Goal: Information Seeking & Learning: Learn about a topic

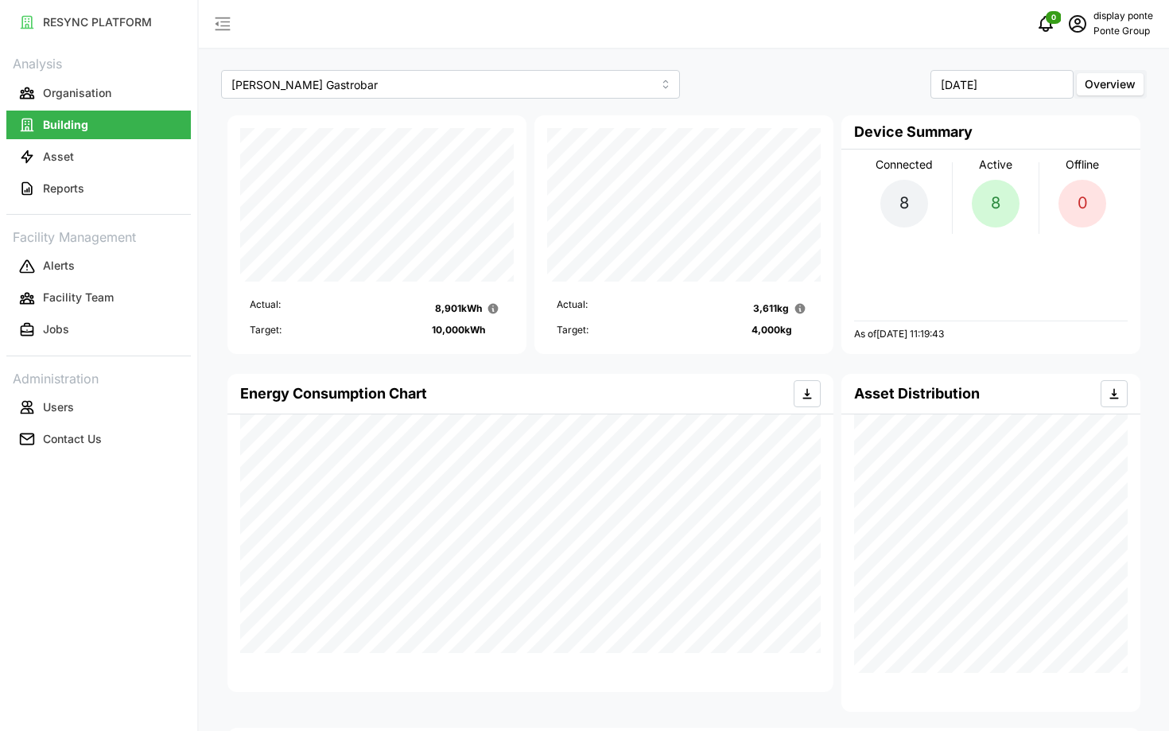
click at [1088, 37] on span "schedule" at bounding box center [1077, 24] width 30 height 30
click at [1077, 124] on div "Logout" at bounding box center [1094, 119] width 113 height 17
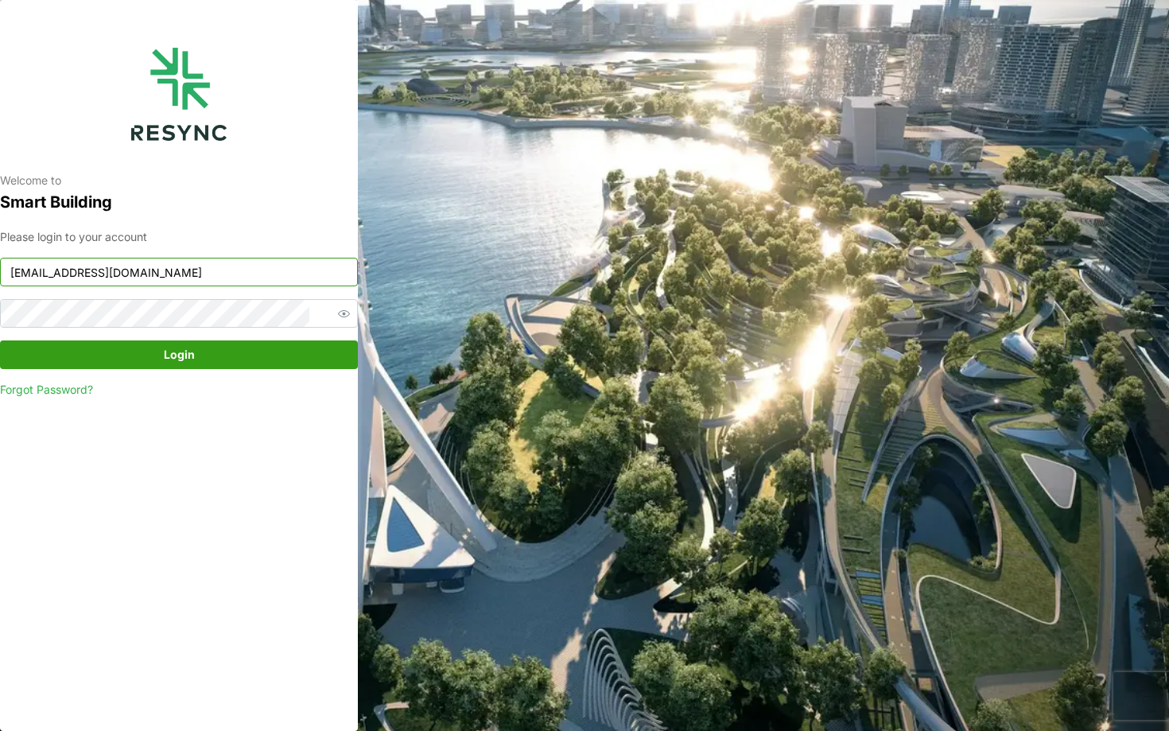
click at [270, 271] on input "ponte_group_display@resynctech.com" at bounding box center [179, 272] width 358 height 29
paste input "mes"
type input "mesp_display@resynctech.com"
click at [219, 353] on span "Login" at bounding box center [179, 354] width 328 height 27
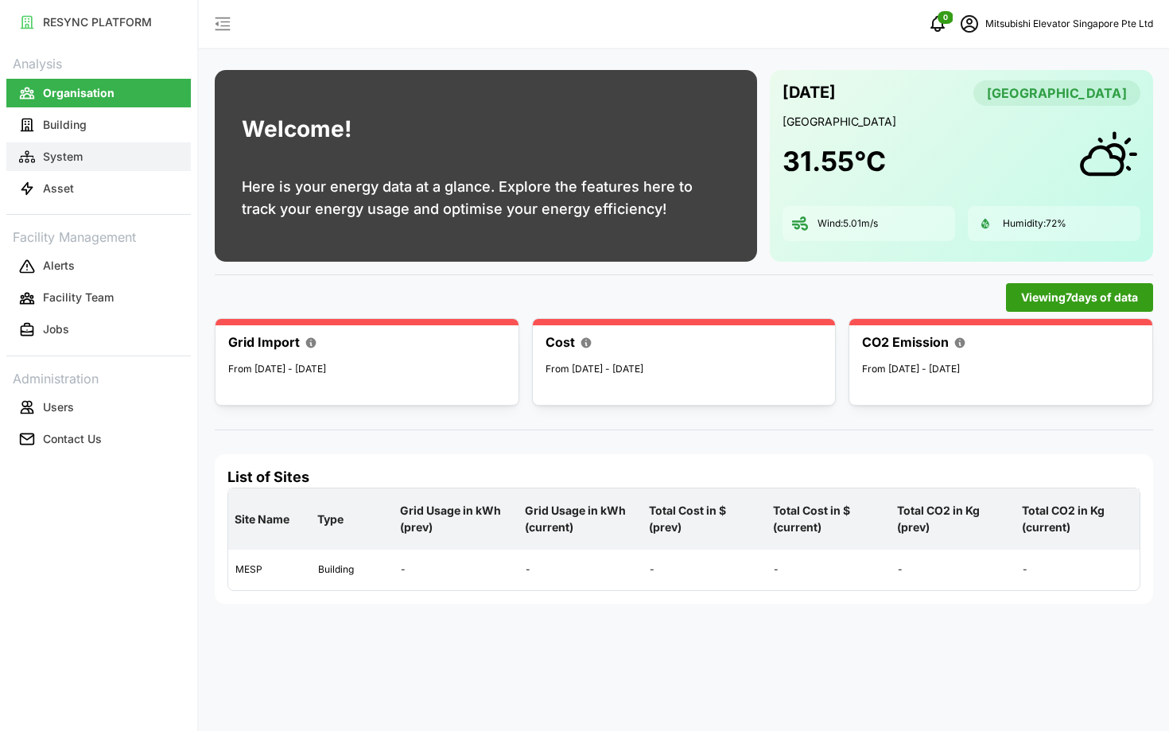
click at [98, 150] on button "System" at bounding box center [98, 156] width 184 height 29
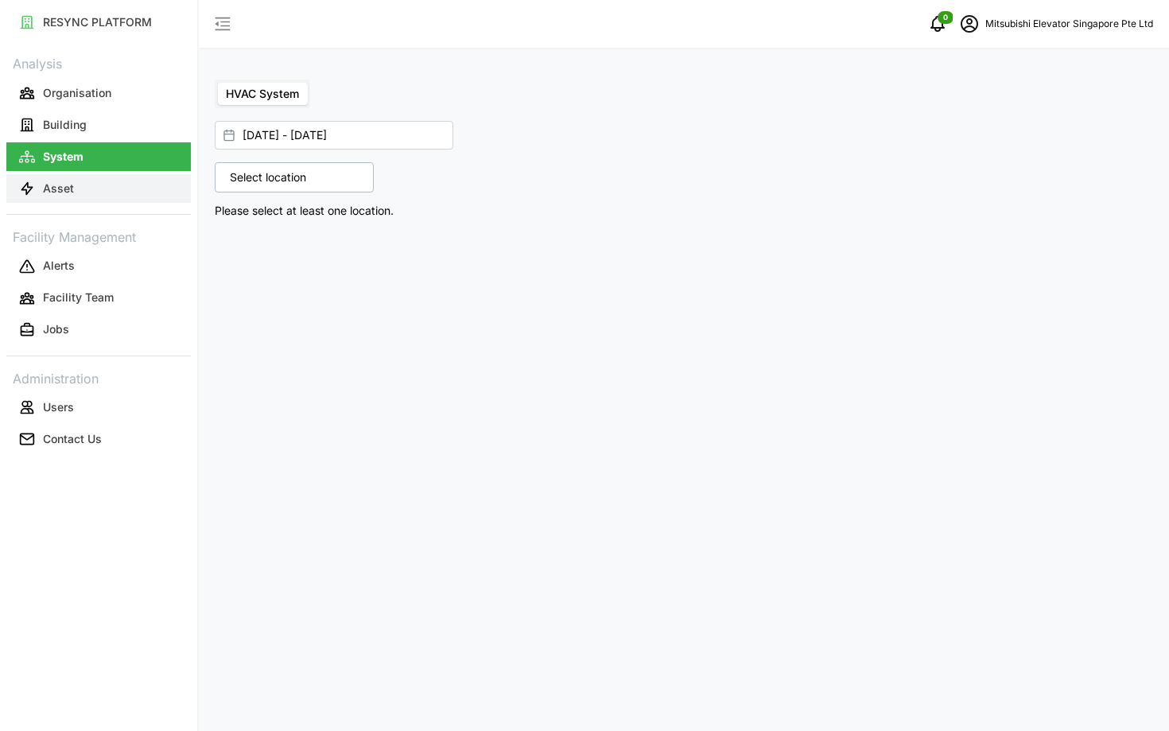
click at [136, 185] on button "Asset" at bounding box center [98, 188] width 184 height 29
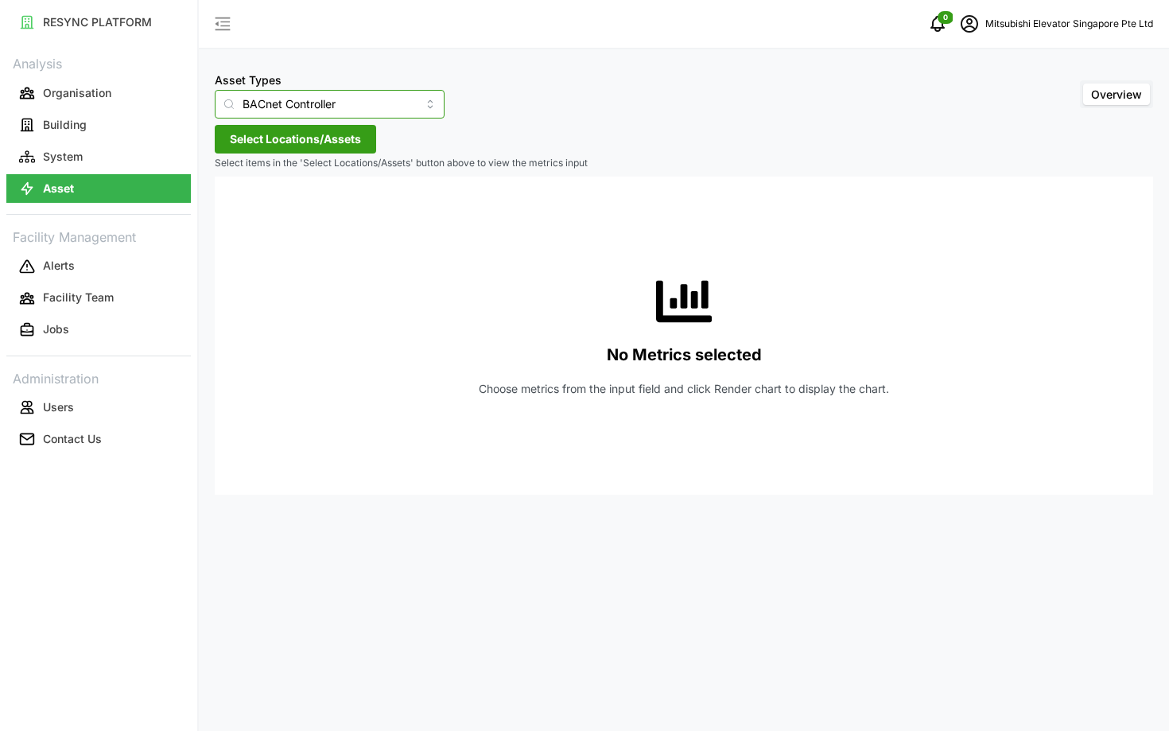
click at [305, 106] on input "BACnet Controller" at bounding box center [330, 104] width 230 height 29
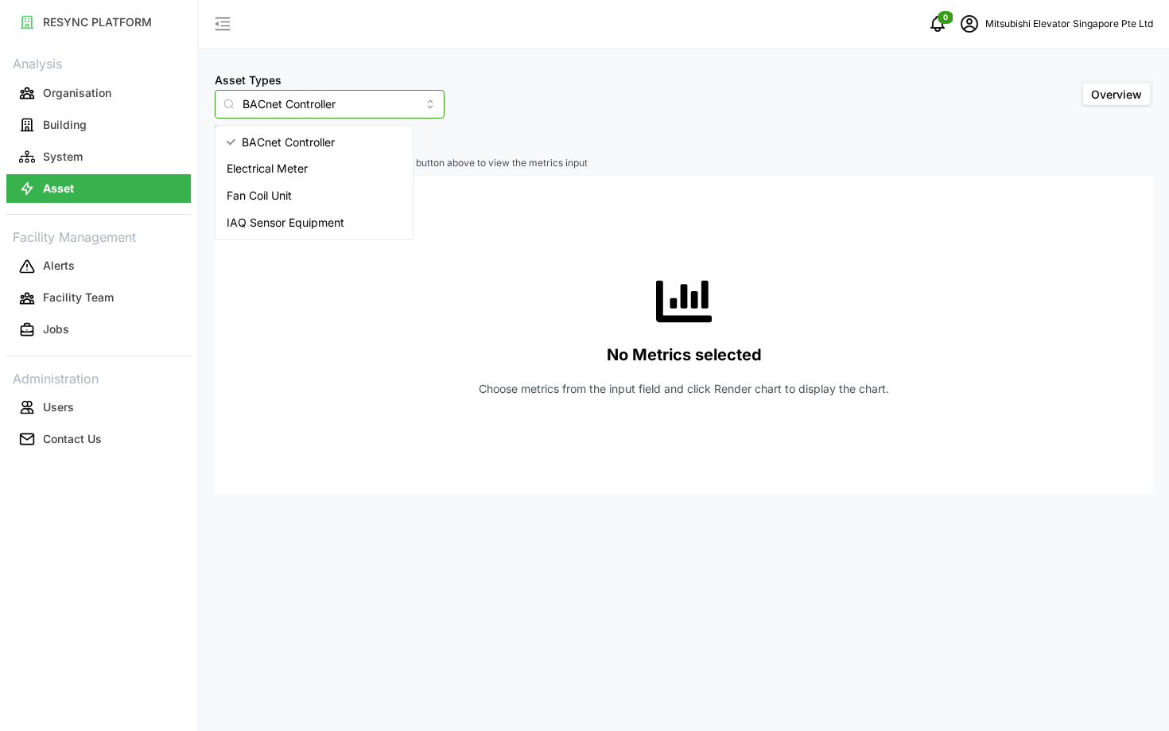
click at [292, 180] on div "Electrical Meter" at bounding box center [314, 168] width 191 height 27
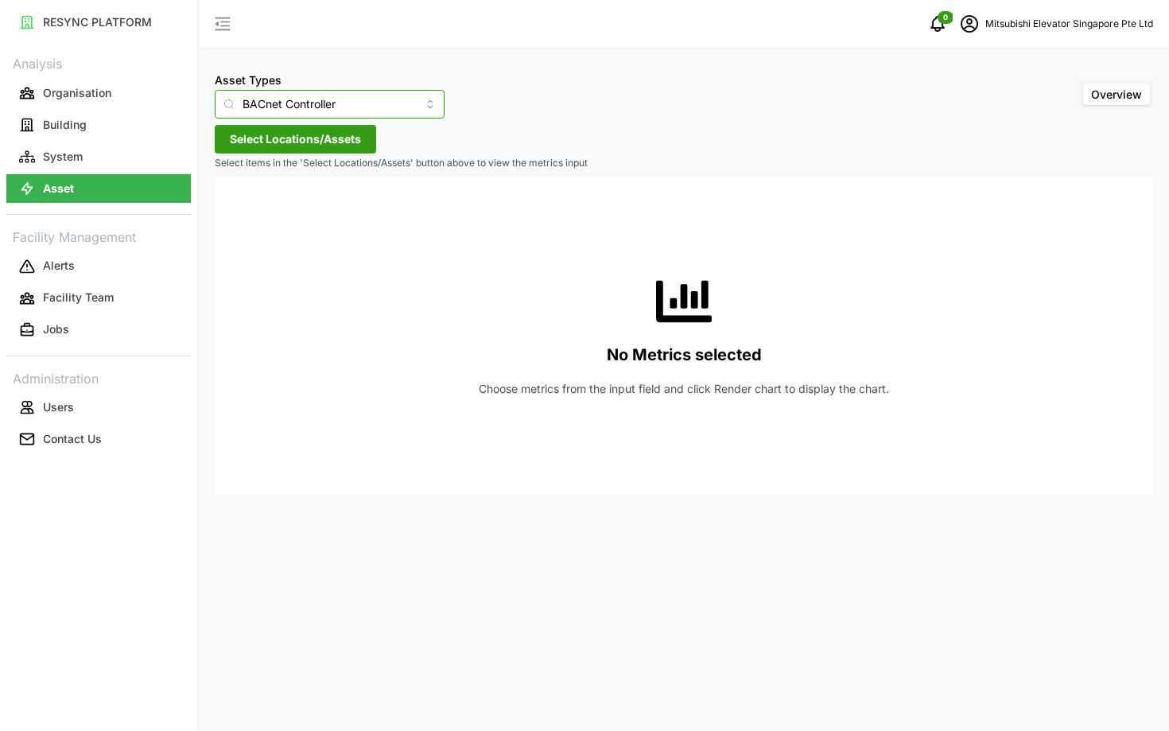
type input "Electrical Meter"
click at [270, 137] on span "Select Locations/Assets" at bounding box center [295, 139] width 131 height 27
click at [235, 209] on polyline at bounding box center [235, 211] width 3 height 6
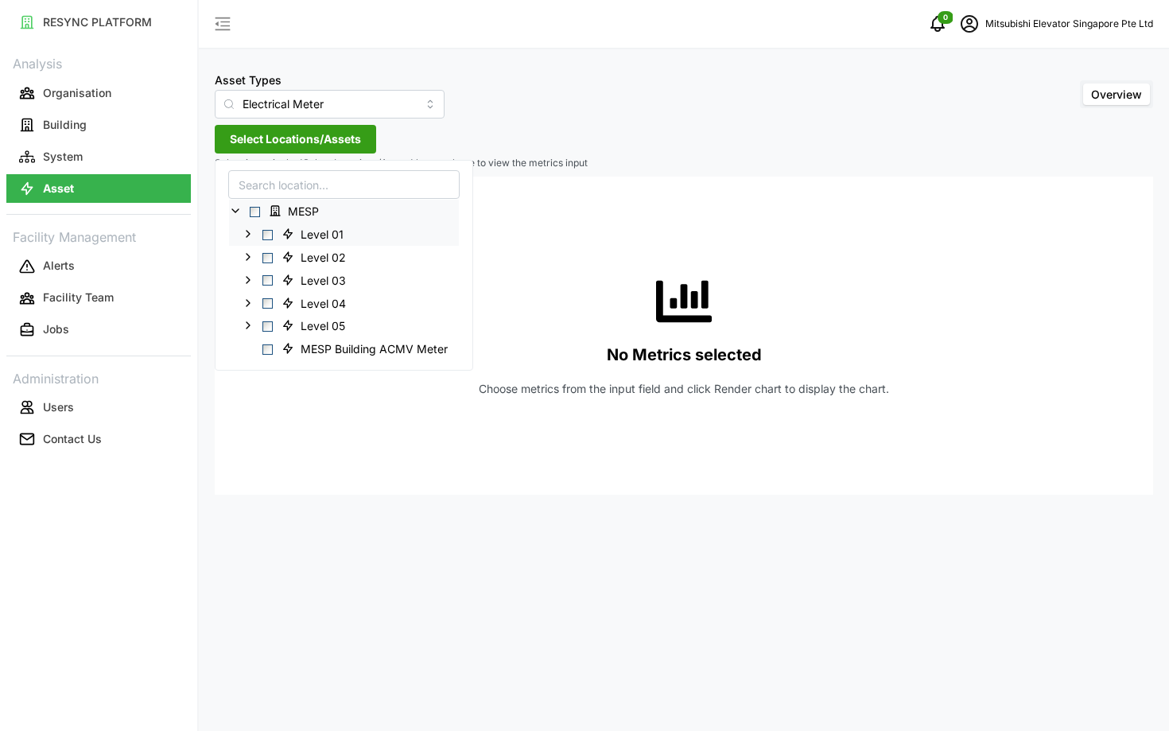
click at [270, 235] on span "Select Level 01" at bounding box center [267, 235] width 10 height 10
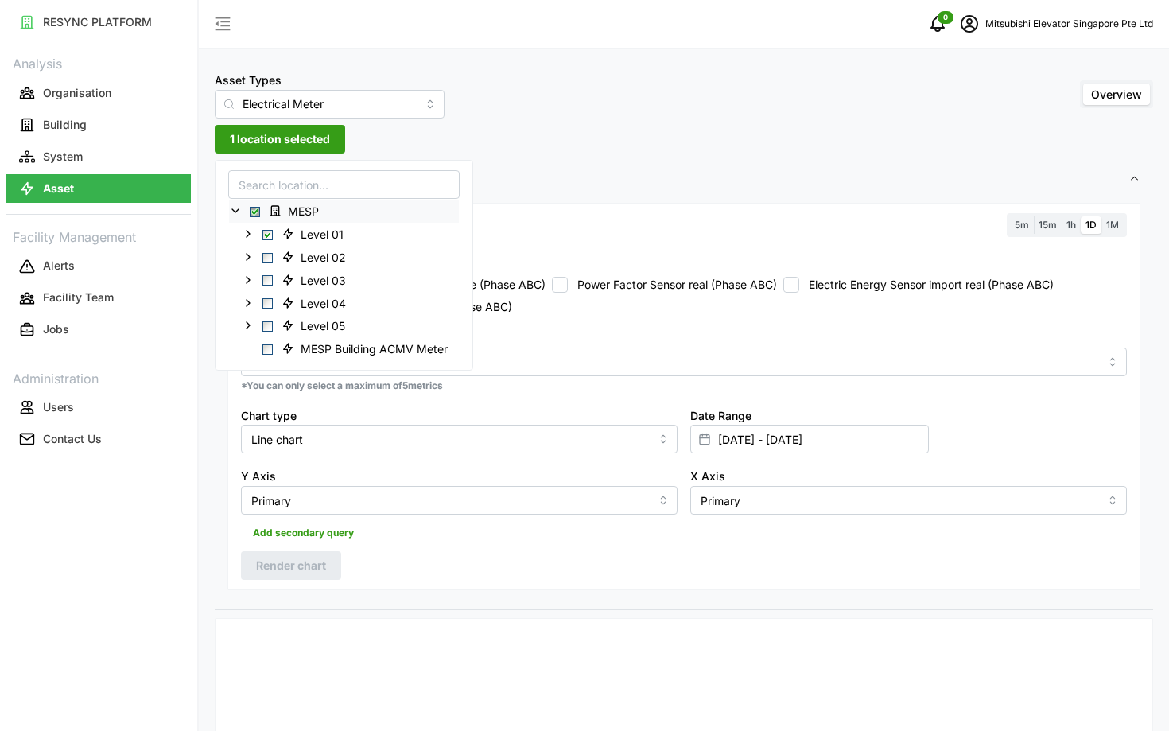
click at [511, 312] on label "Electric Energy Sensor export real (Phase ABC)" at bounding box center [384, 307] width 255 height 16
click at [257, 312] on input "Electric Energy Sensor export real (Phase ABC)" at bounding box center [249, 307] width 16 height 16
checkbox input "true"
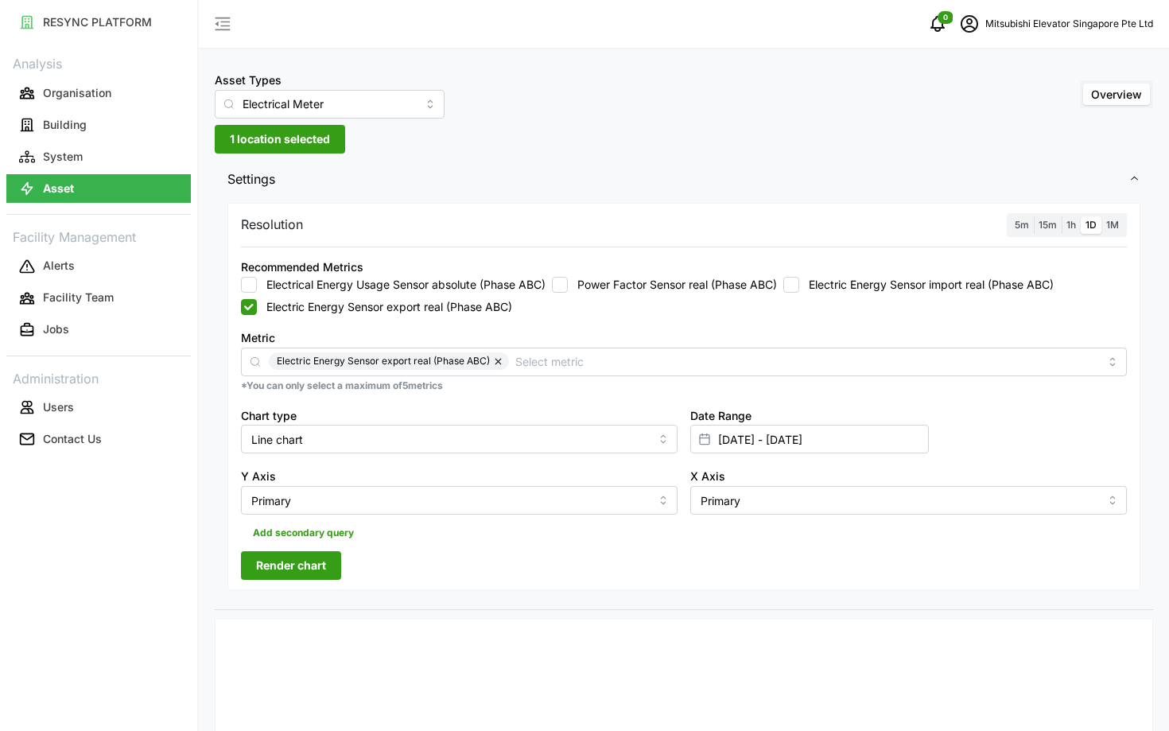
click at [320, 554] on span "Render chart" at bounding box center [291, 565] width 70 height 27
click at [1026, 221] on span "5m" at bounding box center [1021, 225] width 14 height 12
click at [1010, 216] on input "5m" at bounding box center [1010, 216] width 0 height 0
click at [786, 435] on input "01 Aug 2025 - 29 Aug 2025" at bounding box center [809, 439] width 239 height 29
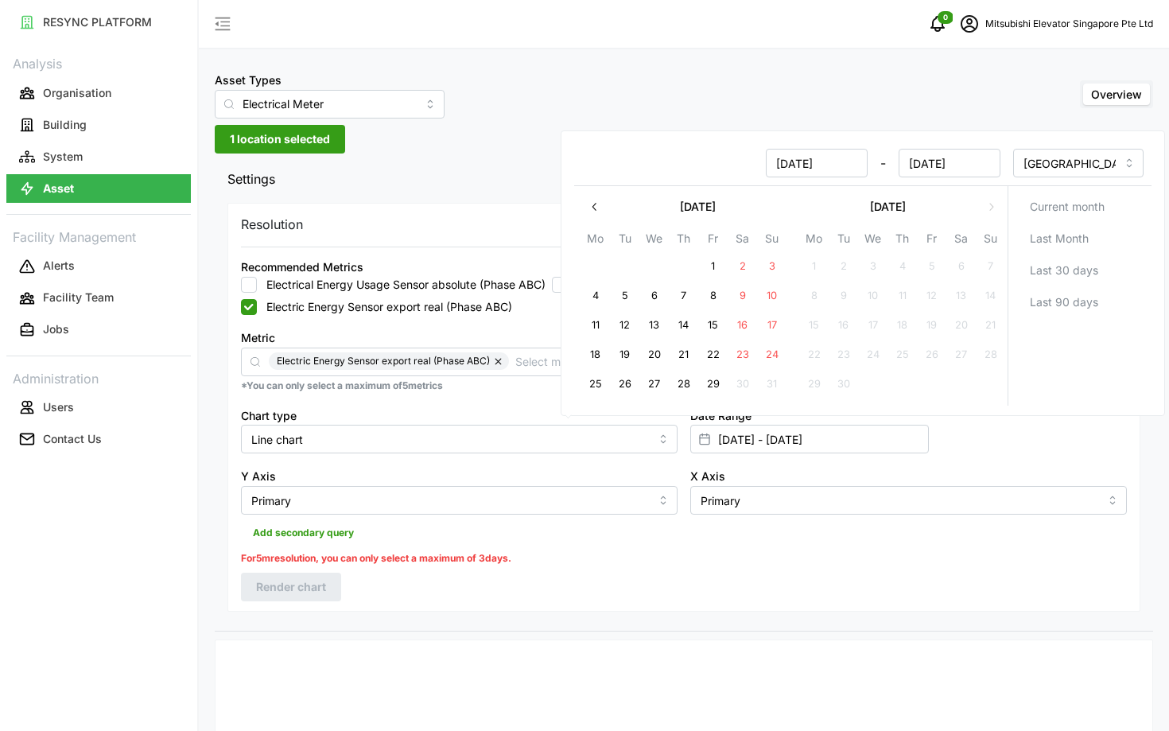
click at [716, 386] on button "29" at bounding box center [713, 384] width 29 height 29
type input "29 Aug 2025 - 29 Aug 2025"
type input "[DATE]"
click at [716, 386] on button "29" at bounding box center [713, 384] width 29 height 29
click at [502, 537] on div "Add secondary query" at bounding box center [684, 529] width 886 height 30
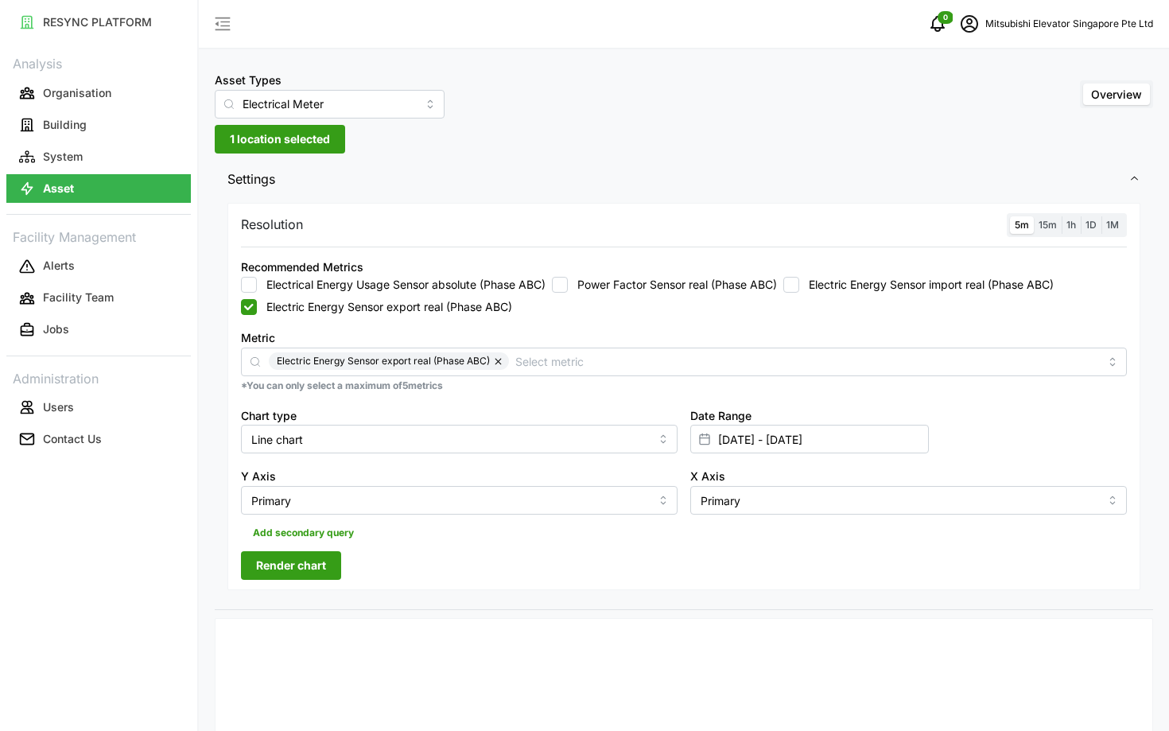
click at [293, 570] on span "Render chart" at bounding box center [291, 565] width 70 height 27
click at [345, 289] on label "Electrical Energy Usage Sensor absolute (Phase ABC)" at bounding box center [401, 285] width 289 height 16
click at [257, 289] on input "Electrical Energy Usage Sensor absolute (Phase ABC)" at bounding box center [249, 285] width 16 height 16
checkbox input "true"
click at [285, 308] on label "Electric Energy Sensor export real (Phase ABC)" at bounding box center [384, 307] width 255 height 16
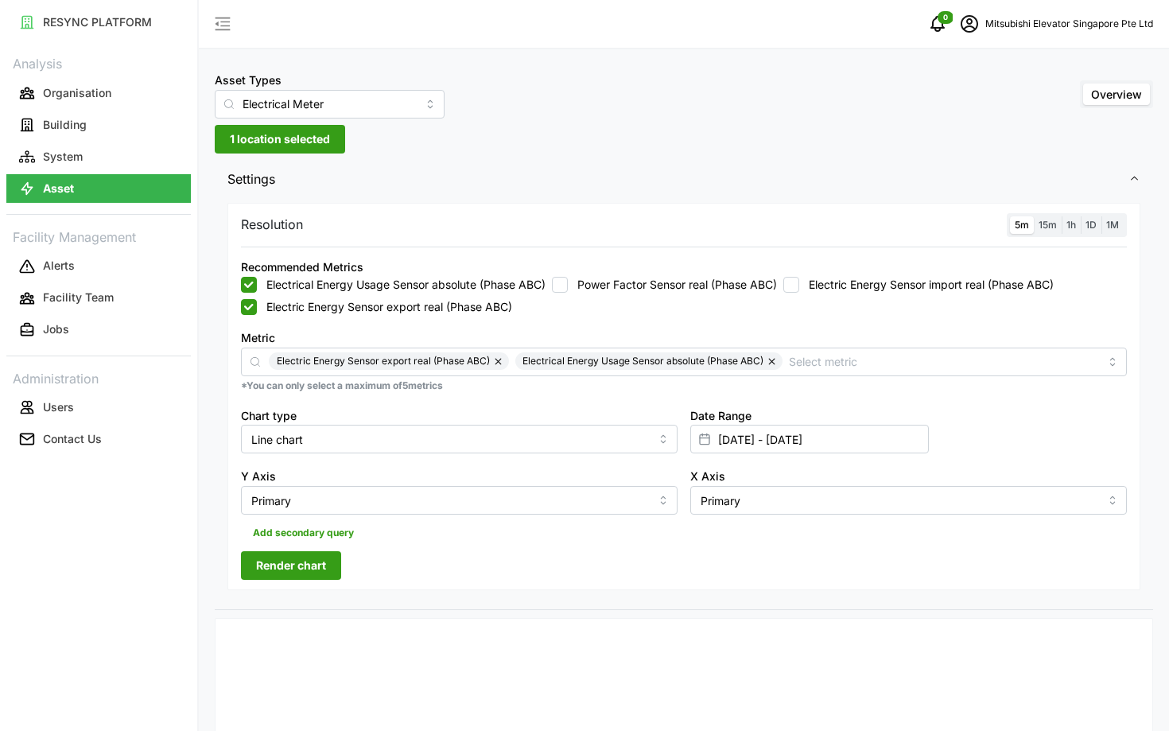
click at [257, 308] on input "Electric Energy Sensor export real (Phase ABC)" at bounding box center [249, 307] width 16 height 16
checkbox input "false"
click at [305, 560] on span "Render chart" at bounding box center [291, 565] width 70 height 27
click at [524, 355] on button "button" at bounding box center [527, 360] width 19 height 17
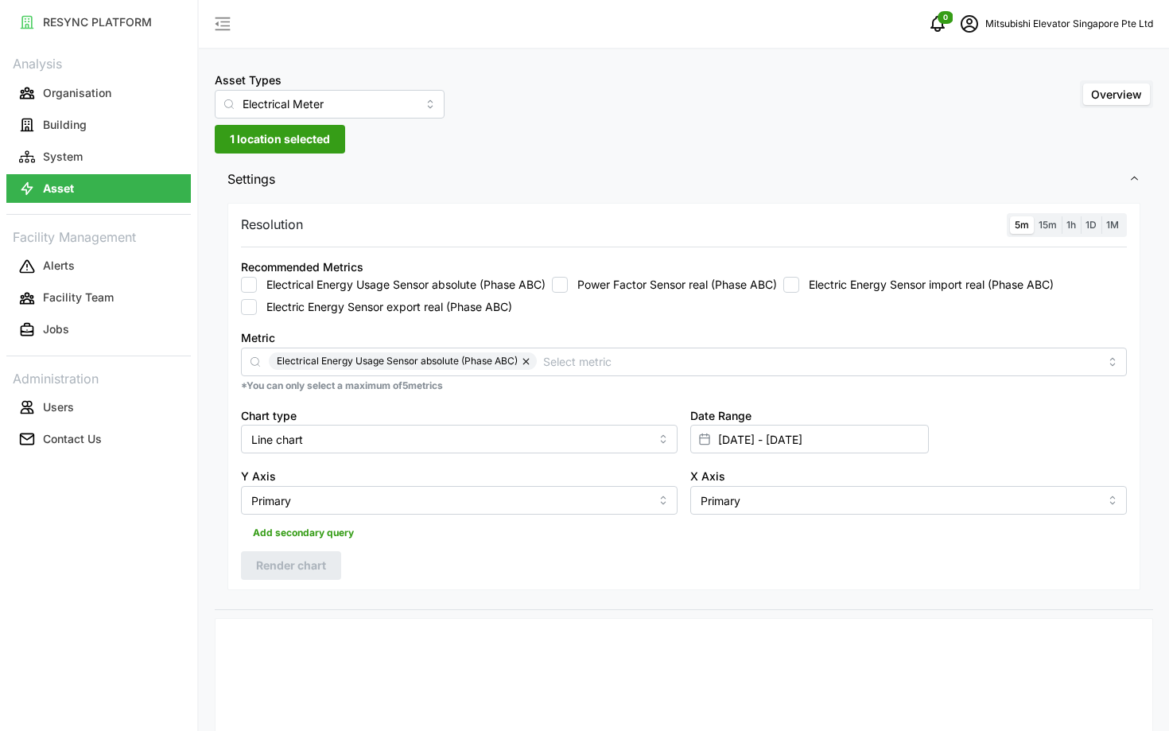
checkbox input "false"
click at [288, 100] on input "Electrical Meter" at bounding box center [330, 104] width 230 height 29
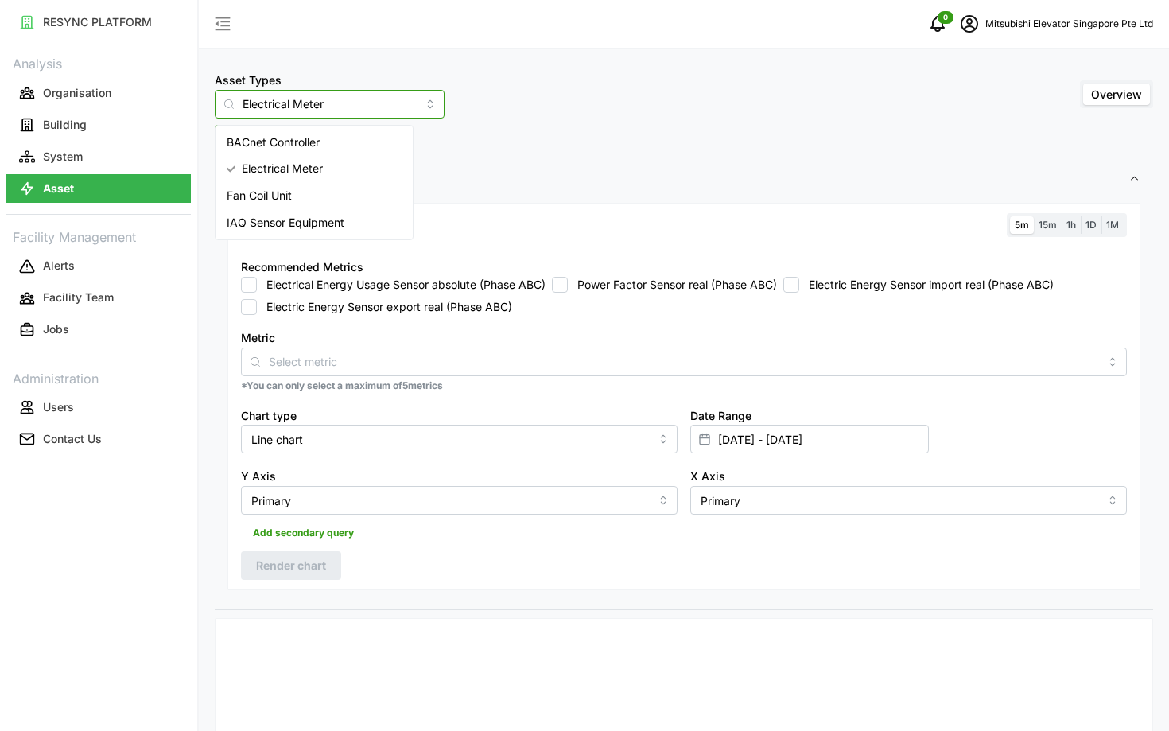
click at [325, 210] on div "IAQ Sensor Equipment" at bounding box center [314, 222] width 191 height 27
type input "IAQ Sensor Equipment"
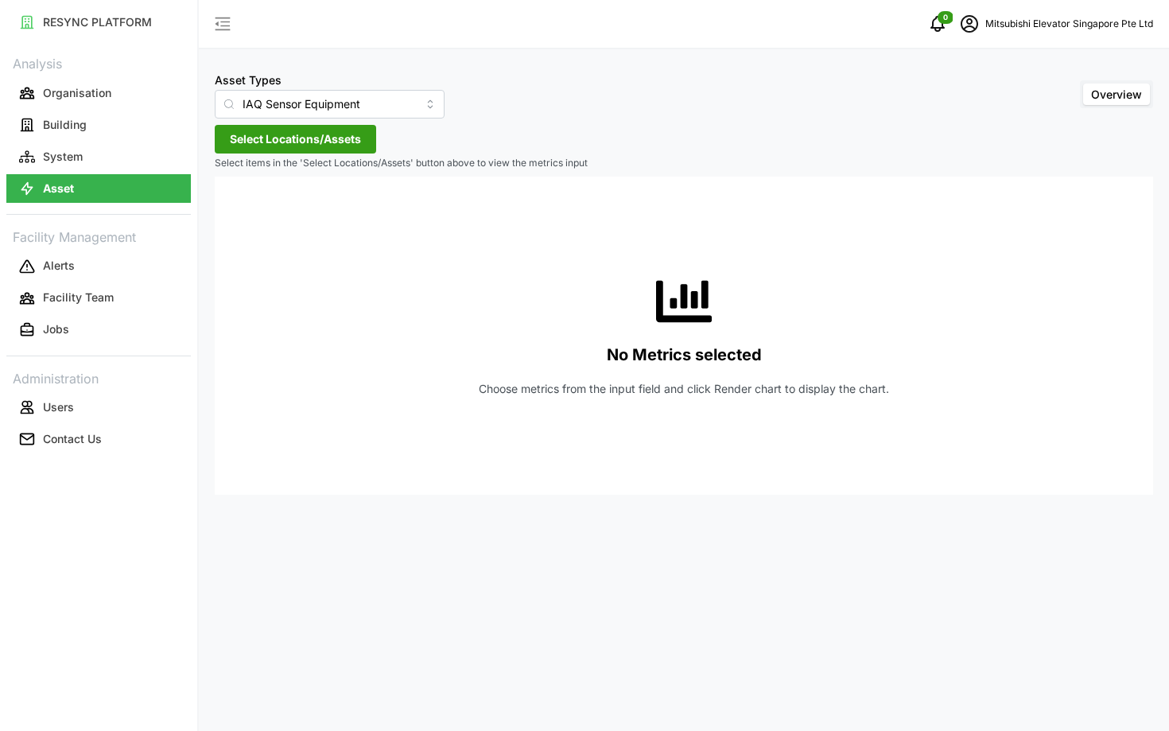
click at [268, 157] on p "Select items in the 'Select Locations/Assets' button above to view the metrics …" at bounding box center [684, 164] width 938 height 14
click at [263, 145] on span "Select Locations/Assets" at bounding box center [295, 139] width 131 height 27
click at [252, 217] on div "MESP" at bounding box center [325, 211] width 193 height 23
click at [257, 208] on span "Select MESP" at bounding box center [255, 212] width 10 height 10
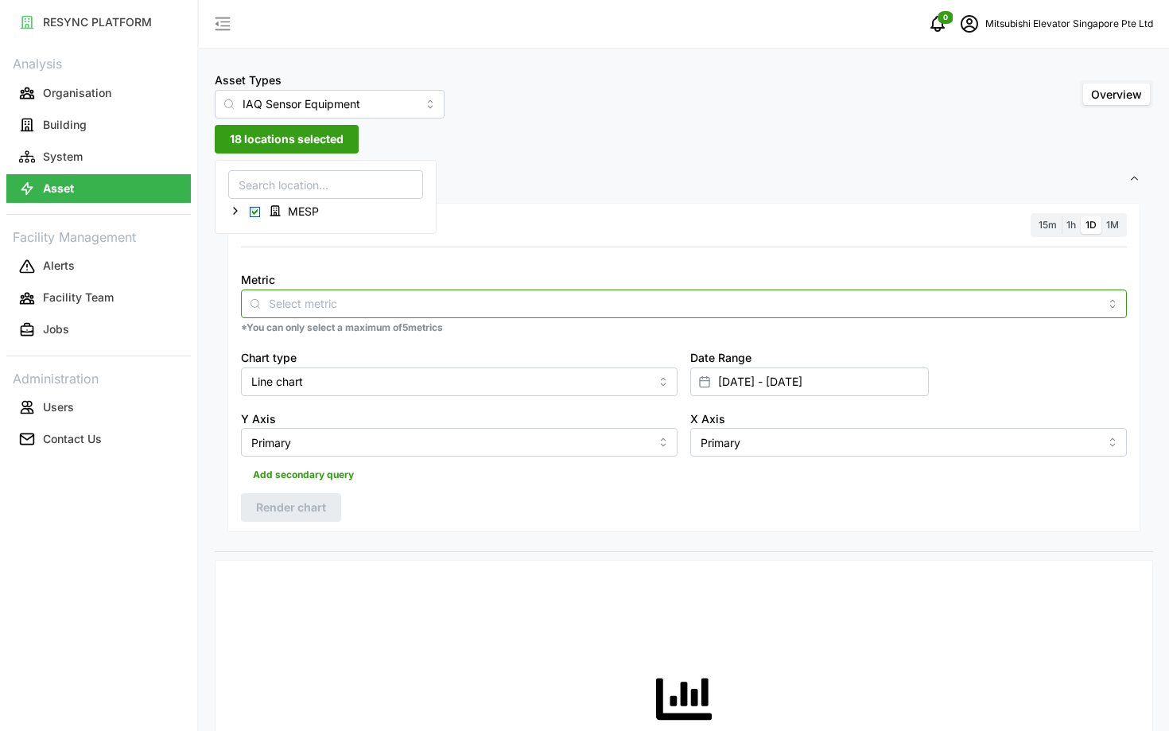
click at [406, 315] on div at bounding box center [684, 303] width 886 height 29
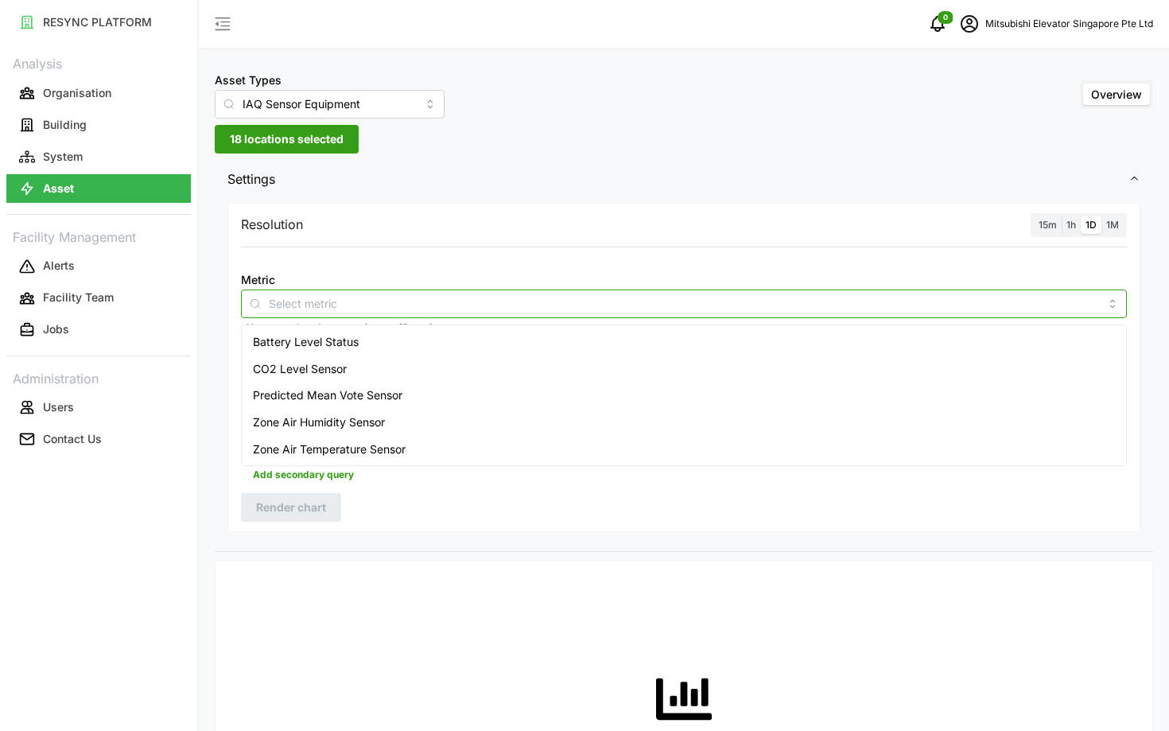
click at [414, 336] on div "Battery Level Status" at bounding box center [684, 341] width 878 height 27
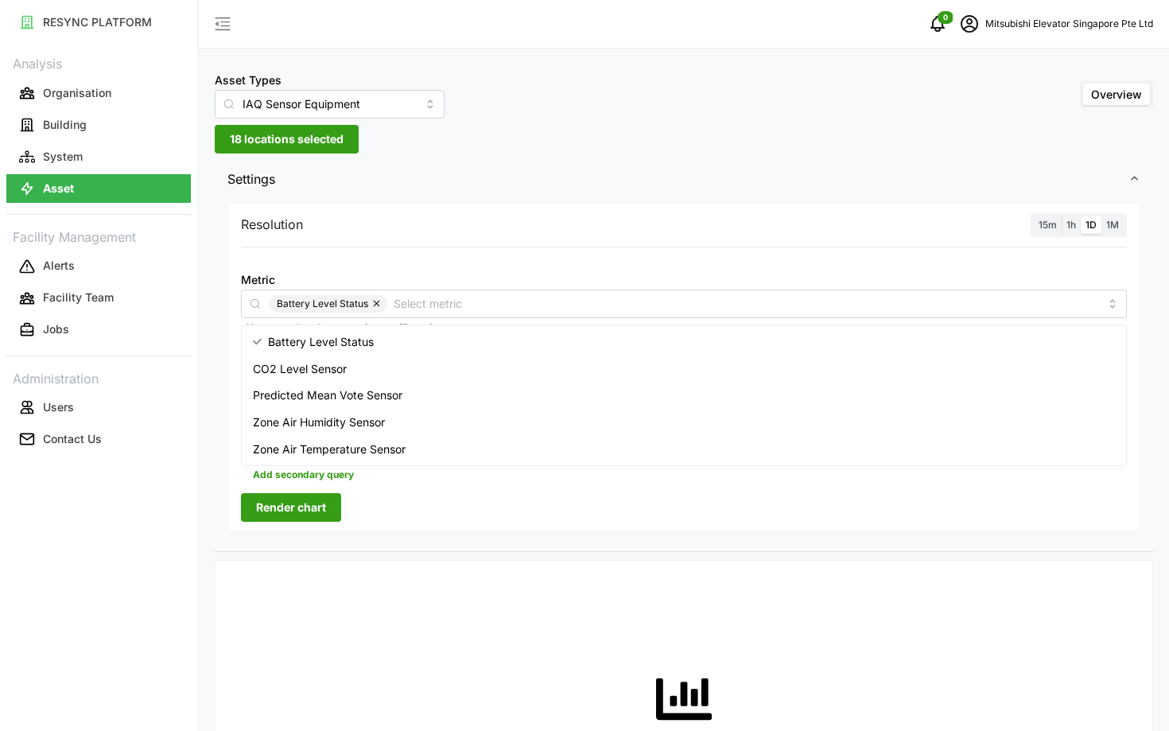
click at [382, 524] on div "Resolution 15m 1h 1D 1M Metric Battery Level Status *You can only select a maxi…" at bounding box center [683, 368] width 913 height 330
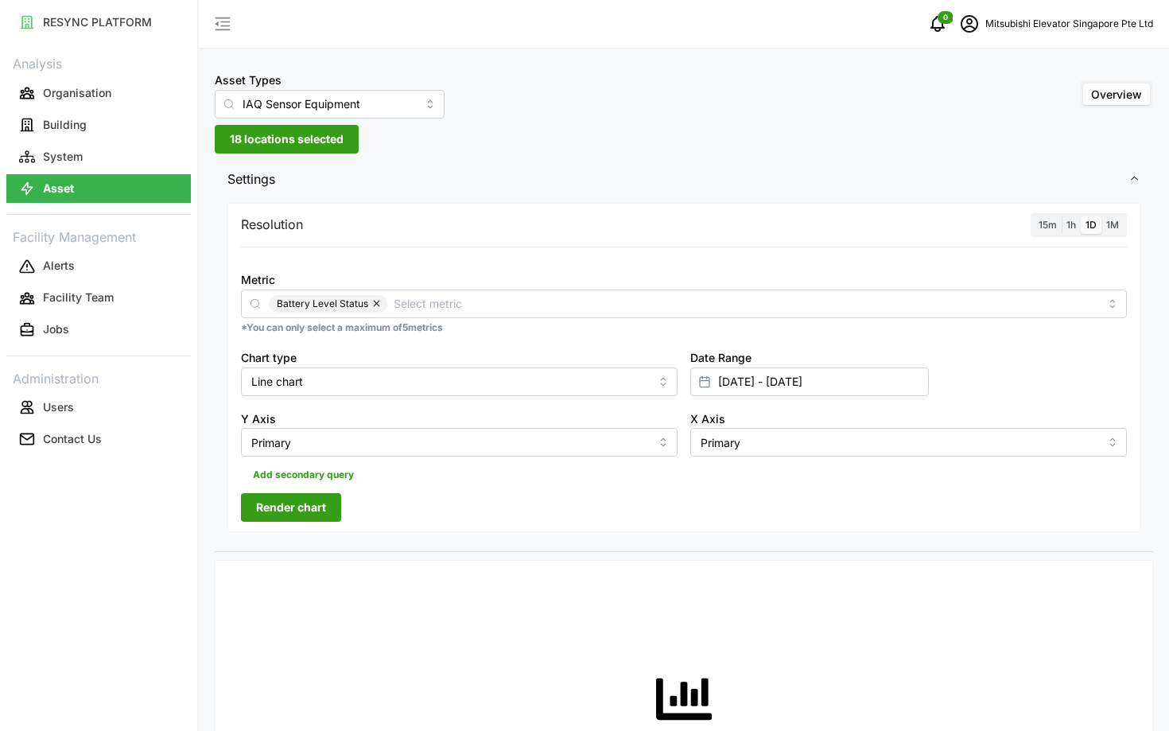
click at [313, 490] on div "Resolution 15m 1h 1D 1M Metric Battery Level Status *You can only select a maxi…" at bounding box center [683, 368] width 913 height 330
click at [316, 502] on span "Render chart" at bounding box center [291, 507] width 70 height 27
click at [1053, 232] on label "15m" at bounding box center [1048, 225] width 28 height 18
click at [1034, 216] on input "15m" at bounding box center [1034, 216] width 0 height 0
click at [265, 509] on span "Render chart" at bounding box center [291, 507] width 70 height 27
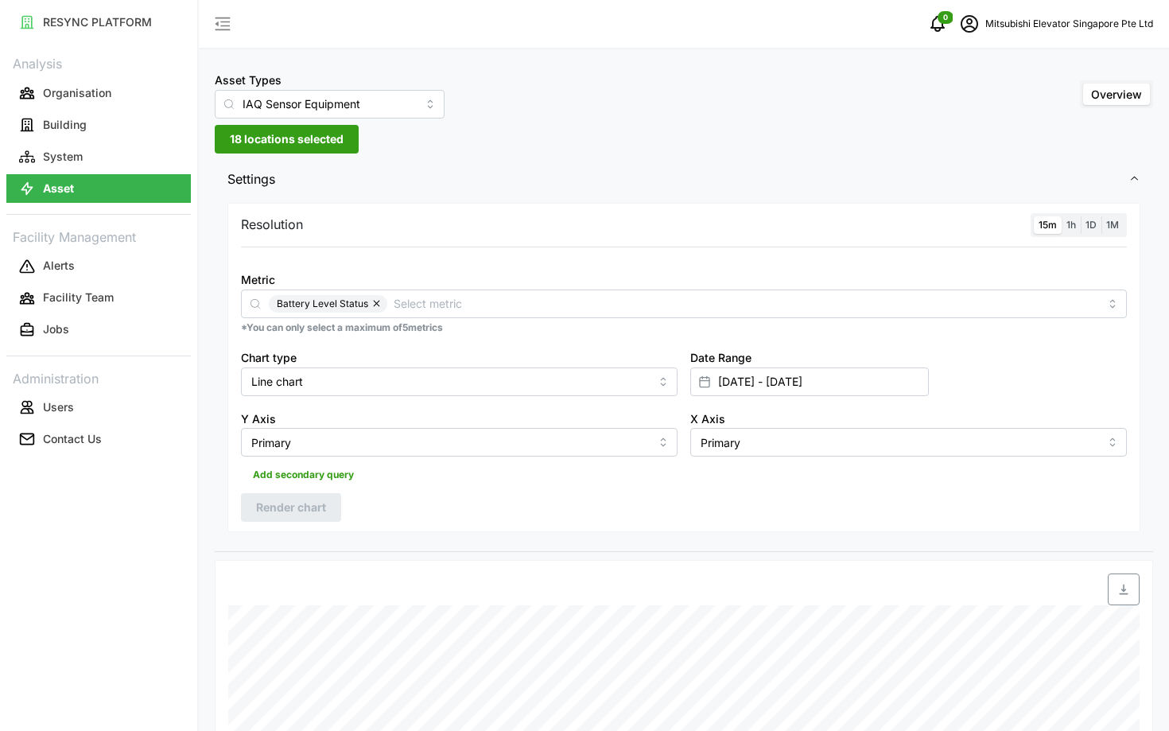
scroll to position [475, 0]
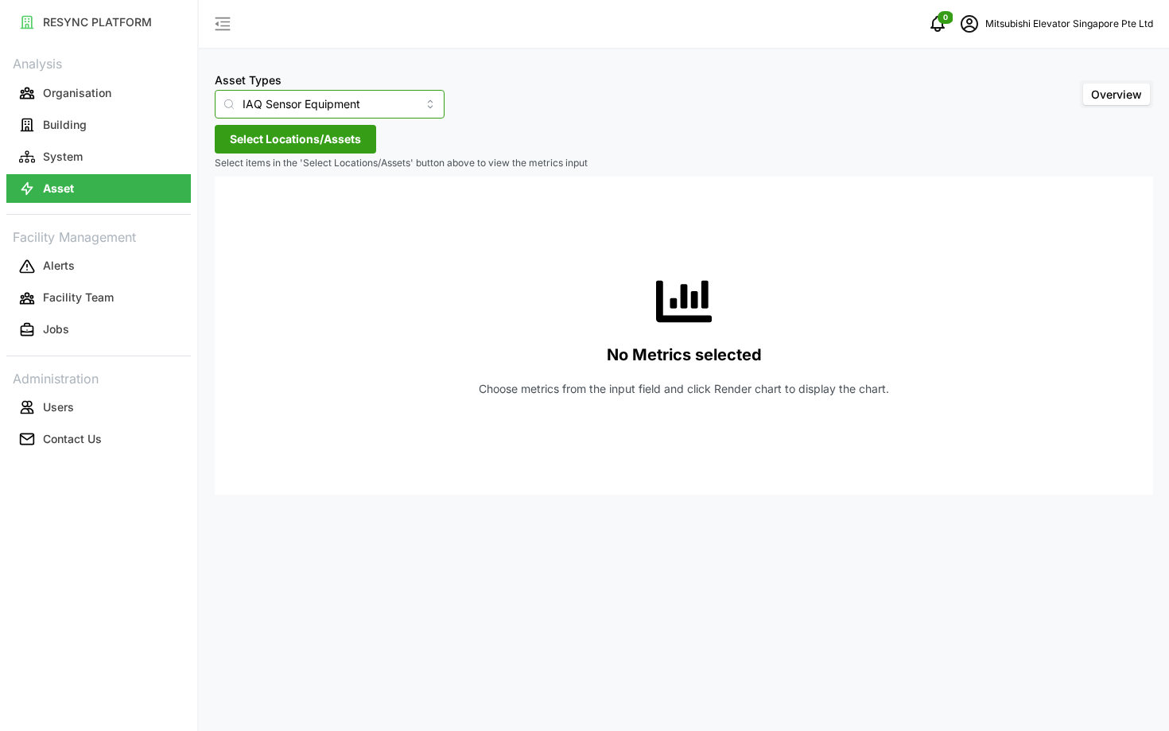
click at [343, 102] on input "IAQ Sensor Equipment" at bounding box center [330, 104] width 230 height 29
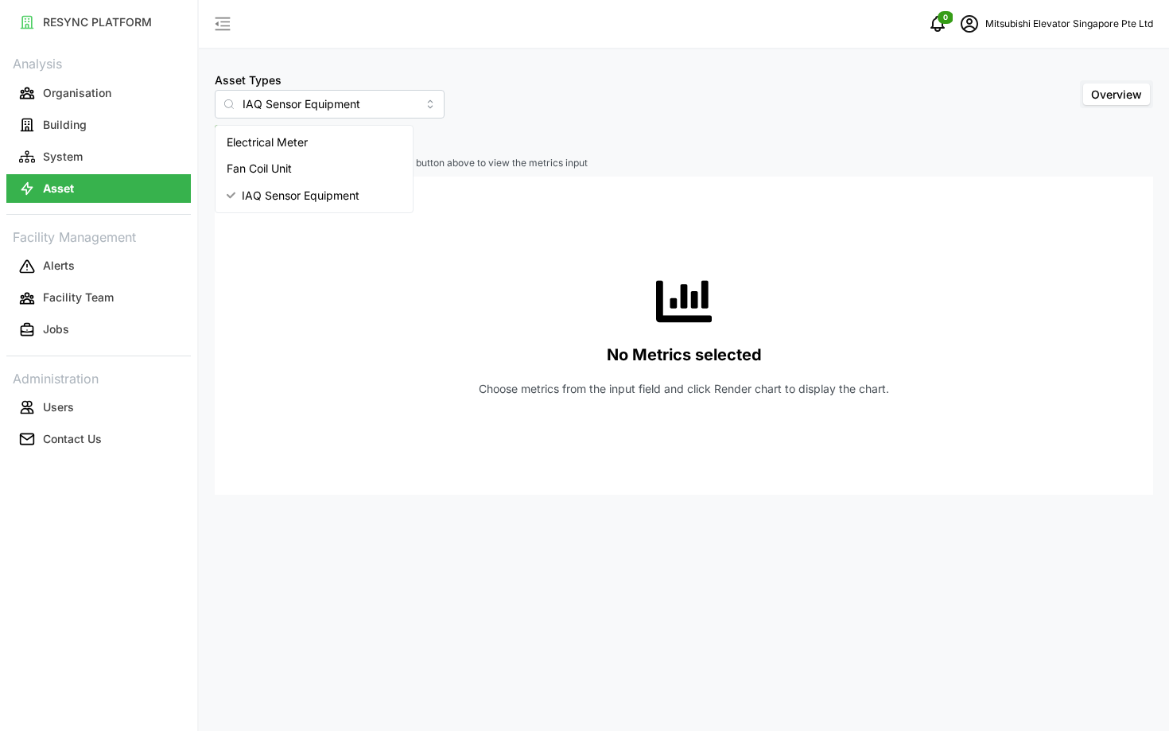
click at [359, 285] on div "No Metrics selected Choose metrics from the input field and click Render chart …" at bounding box center [683, 336] width 913 height 318
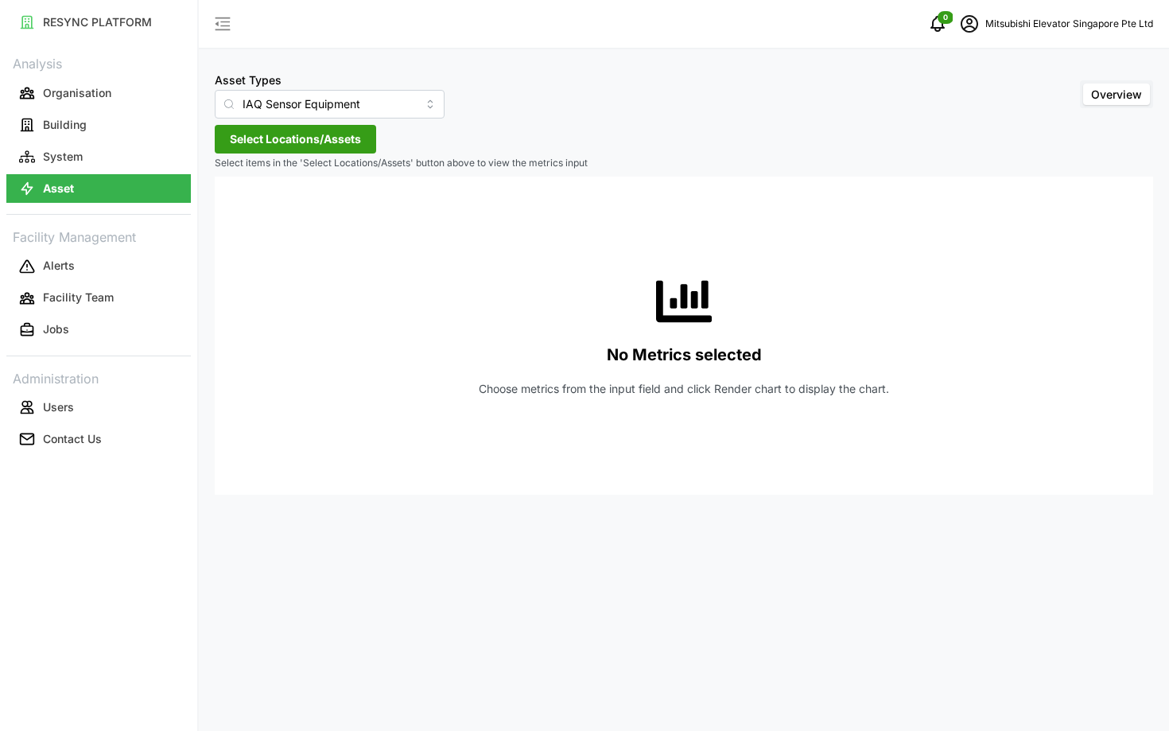
click at [324, 137] on span "Select Locations/Assets" at bounding box center [295, 139] width 131 height 27
click at [250, 207] on span "Select MESP" at bounding box center [255, 212] width 10 height 10
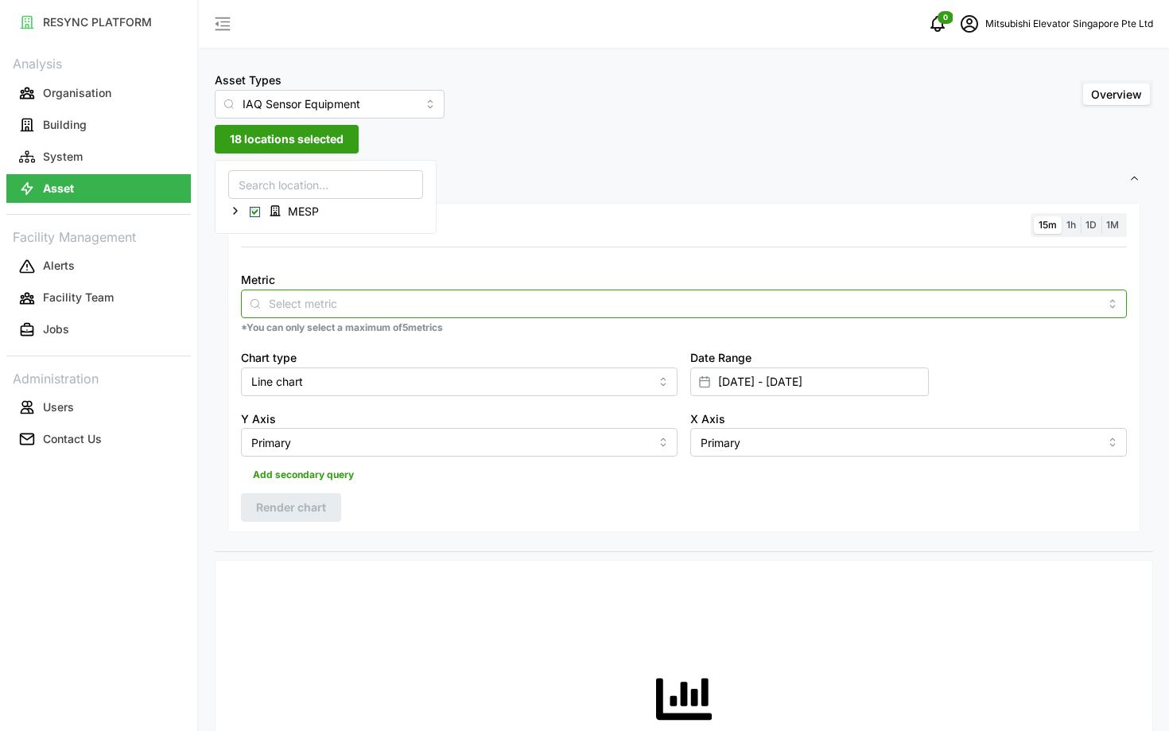
click at [316, 292] on div at bounding box center [684, 303] width 886 height 29
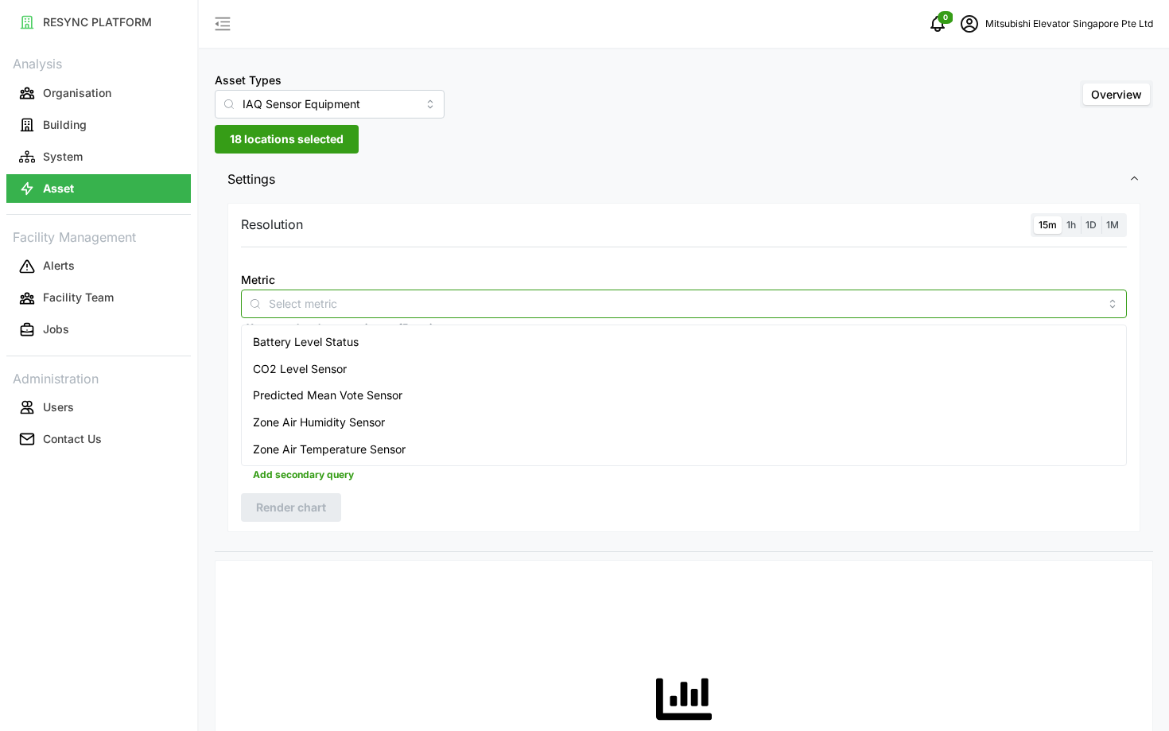
click at [323, 333] on span "Battery Level Status" at bounding box center [306, 341] width 106 height 17
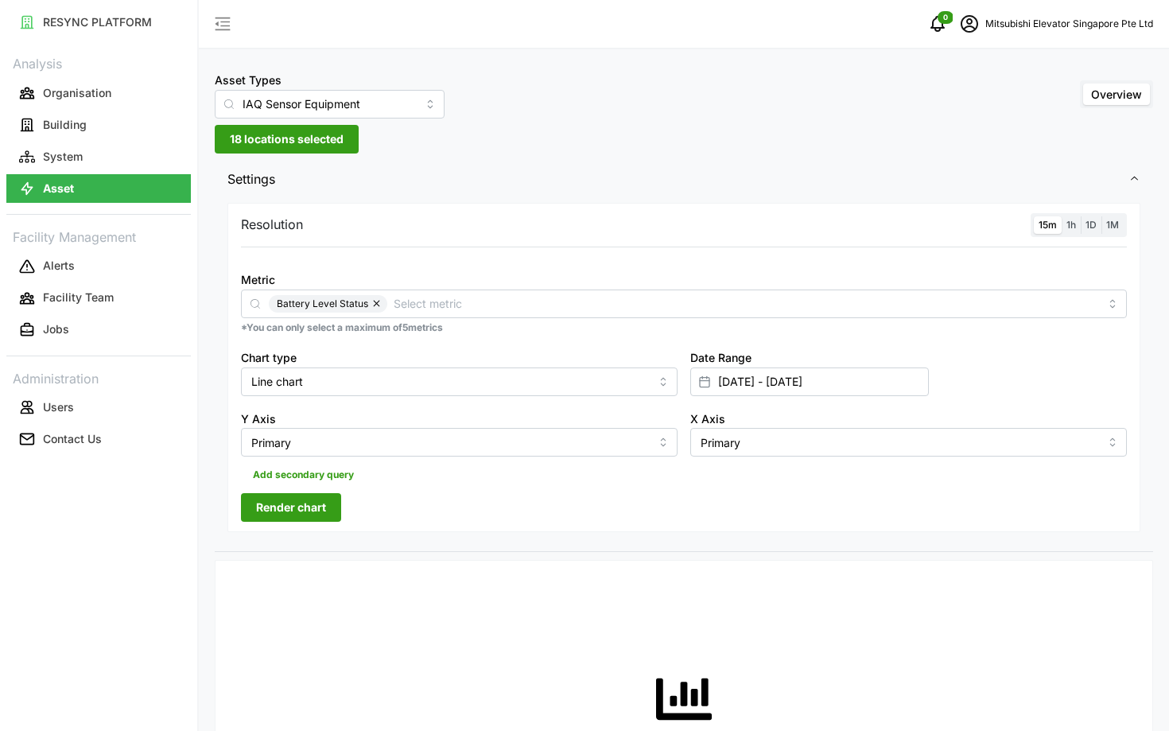
click at [298, 522] on button "Render chart" at bounding box center [291, 507] width 100 height 29
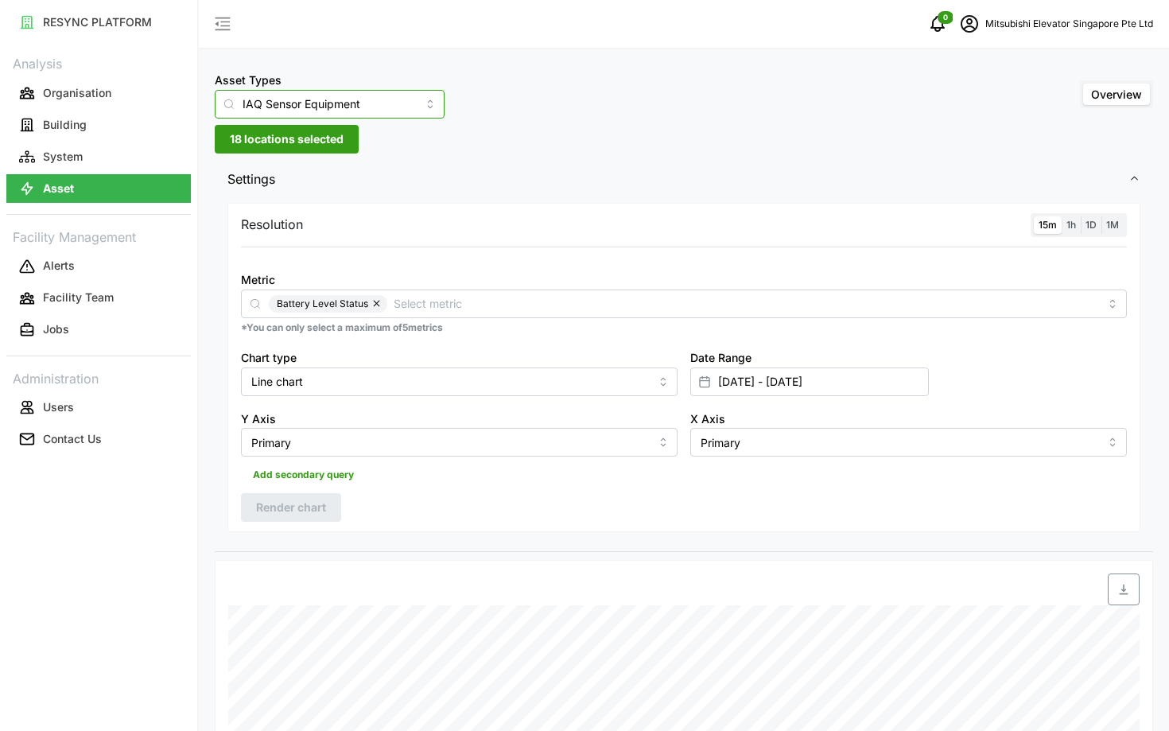
click at [355, 111] on input "IAQ Sensor Equipment" at bounding box center [330, 104] width 230 height 29
click at [327, 143] on div "Electrical Meter" at bounding box center [314, 142] width 191 height 27
type input "Electrical Meter"
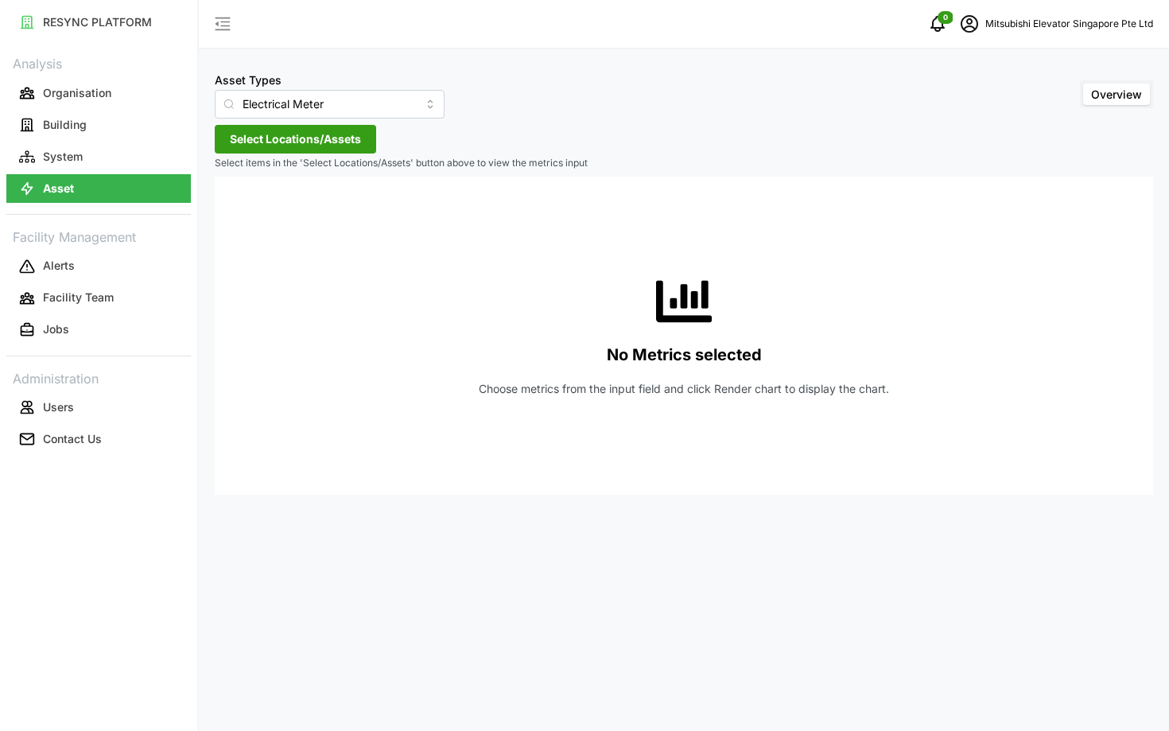
click at [266, 144] on span "Select Locations/Assets" at bounding box center [295, 139] width 131 height 27
click at [254, 212] on span "Select MESP" at bounding box center [255, 212] width 10 height 10
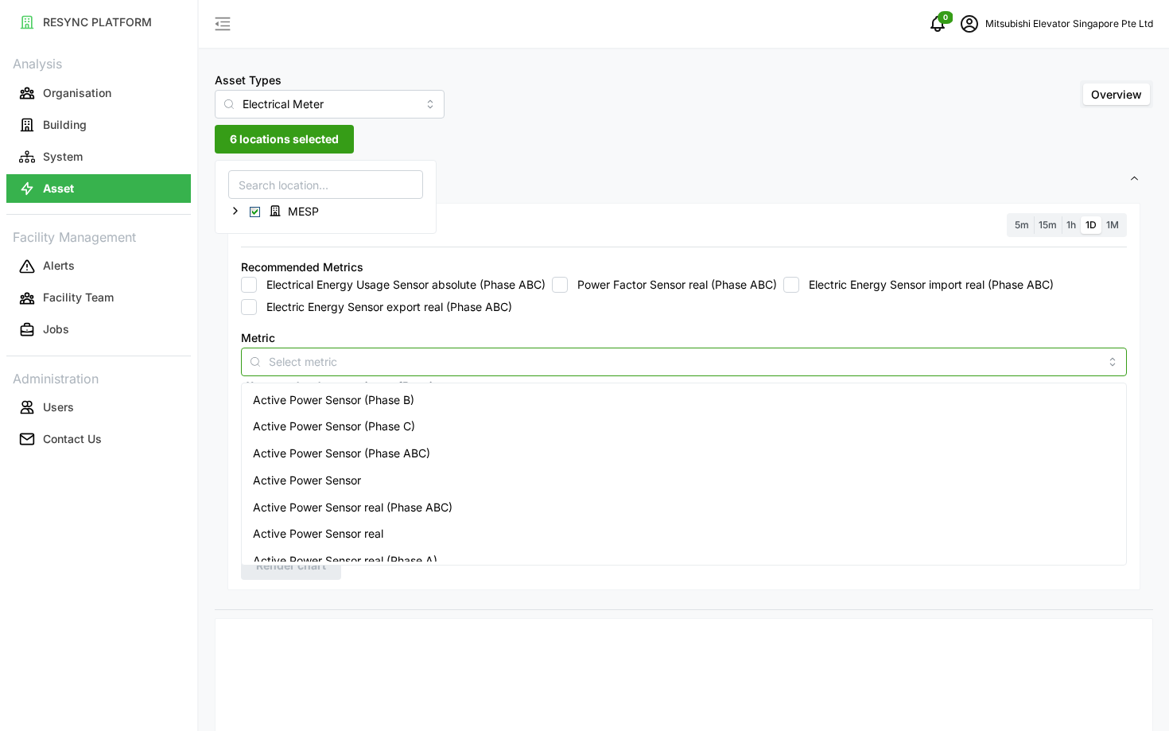
click at [324, 294] on div "Recommended Metrics Electrical Energy Usage Sensor absolute (Phase ABC) Power F…" at bounding box center [684, 385] width 898 height 270
click at [323, 409] on div "Active Power Sensor (Phase B)" at bounding box center [684, 399] width 878 height 27
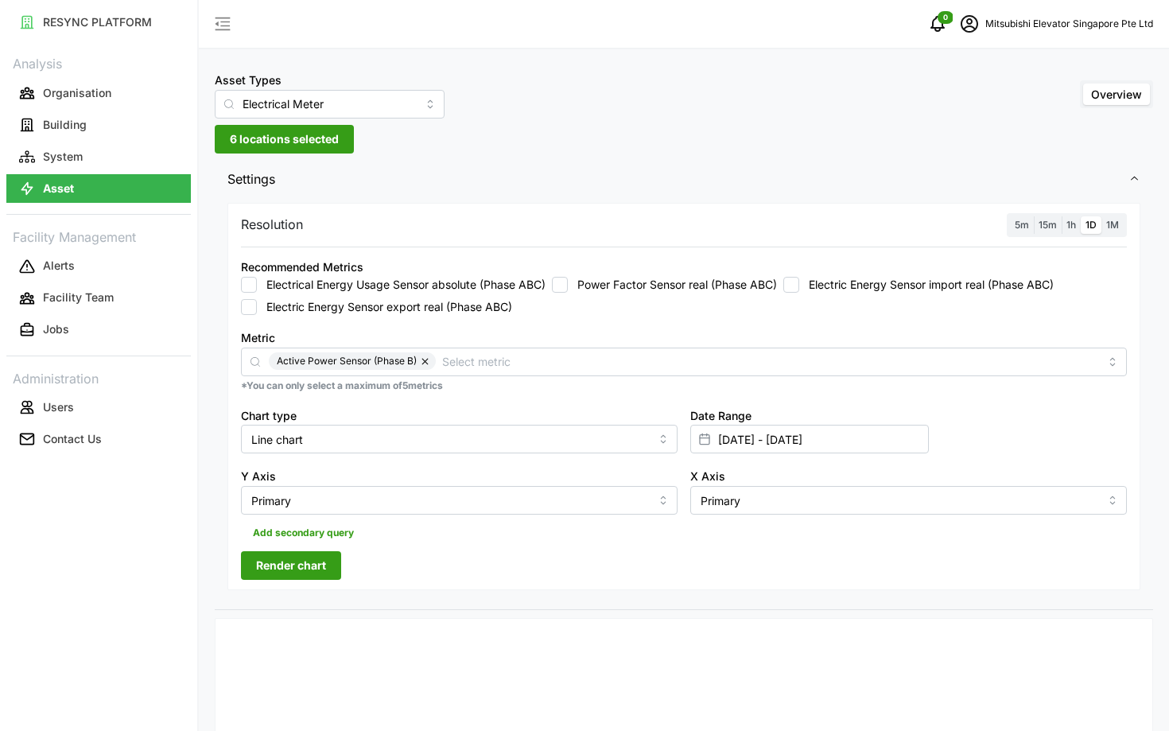
click at [215, 458] on div "Resolution 5m 15m 1h 1D 1M Recommended Metrics Electrical Energy Usage Sensor a…" at bounding box center [684, 404] width 938 height 411
click at [281, 588] on div "Resolution 5m 15m 1h 1D 1M Recommended Metrics Electrical Energy Usage Sensor a…" at bounding box center [683, 397] width 913 height 388
click at [284, 577] on span "Render chart" at bounding box center [291, 565] width 70 height 27
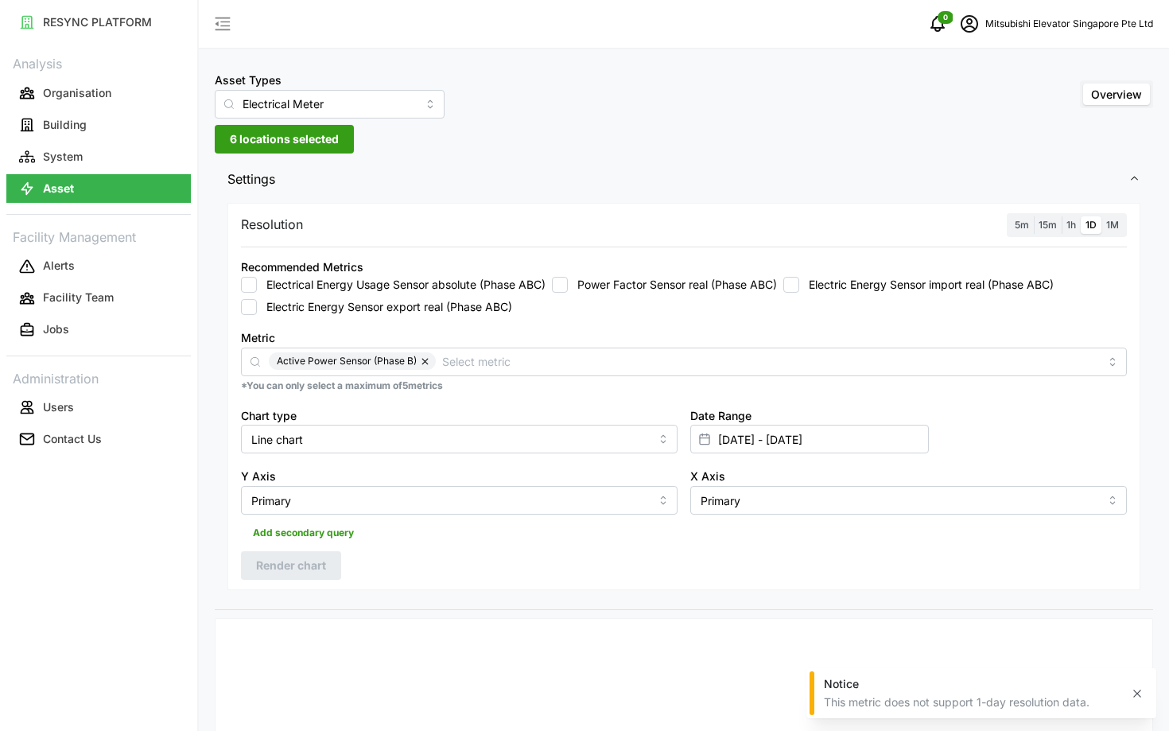
click at [1022, 225] on span "5m" at bounding box center [1021, 225] width 14 height 12
click at [1010, 216] on input "5m" at bounding box center [1010, 216] width 0 height 0
click at [312, 555] on span "Render chart" at bounding box center [291, 565] width 70 height 27
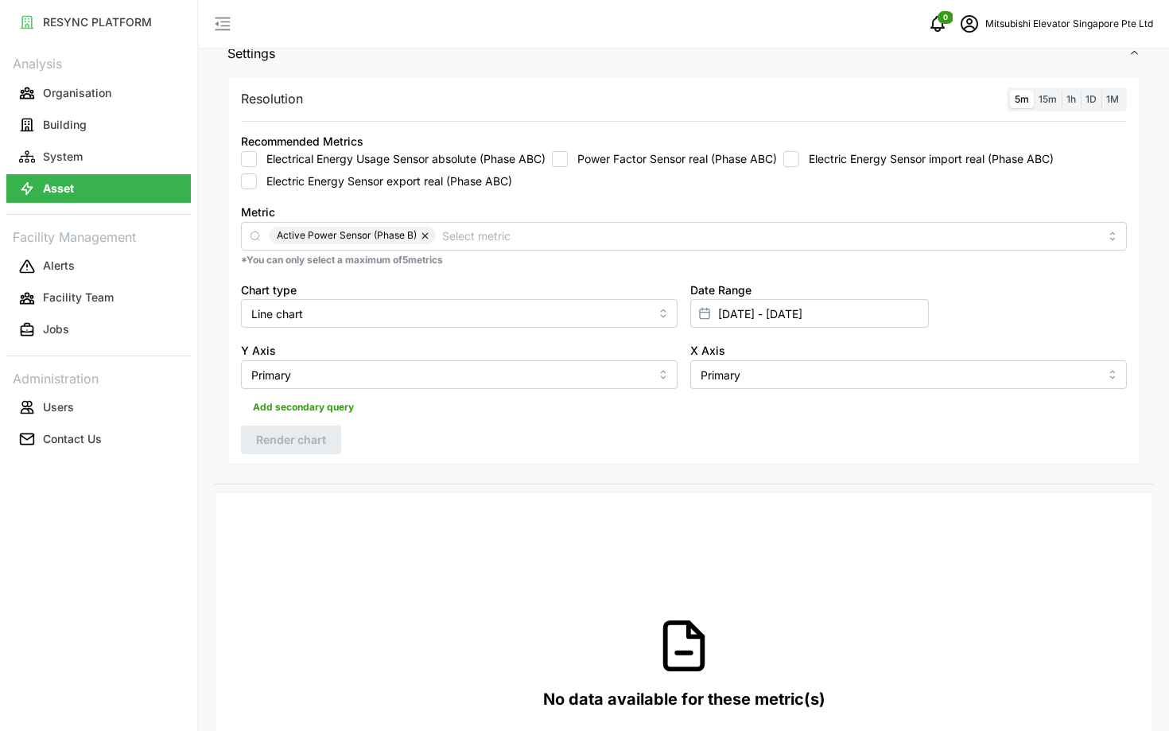
scroll to position [75, 0]
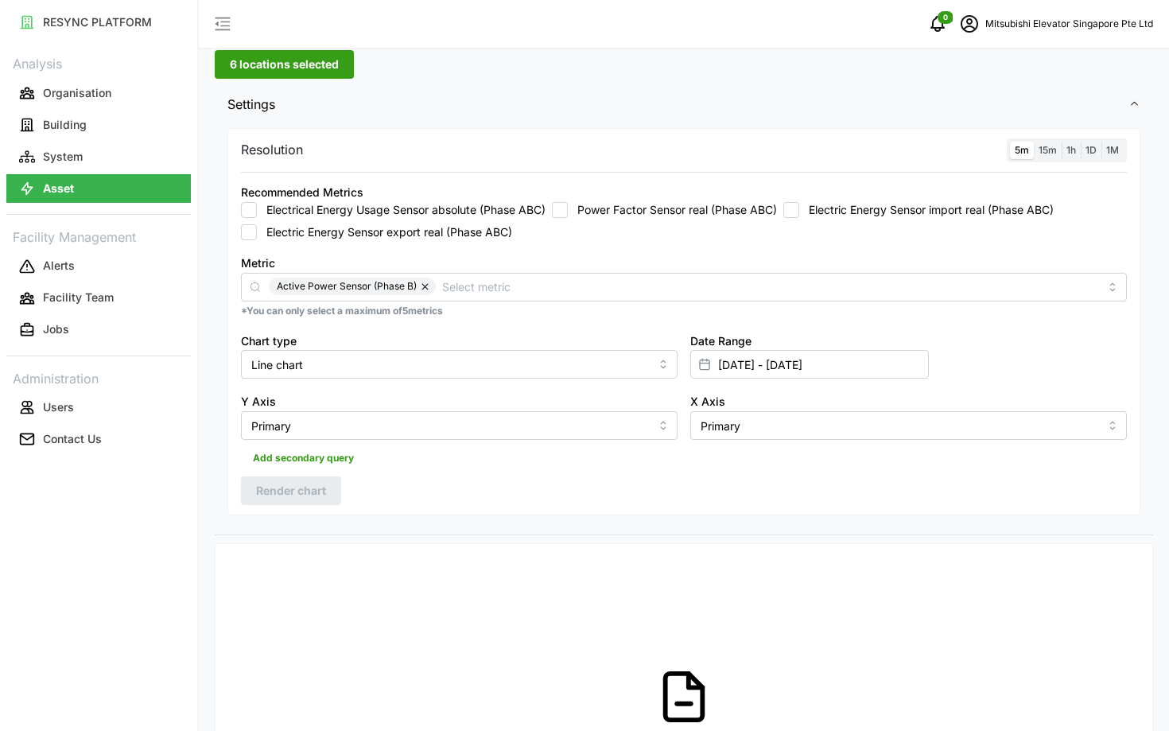
click at [1045, 146] on span "15m" at bounding box center [1047, 150] width 18 height 12
click at [1034, 142] on input "15m" at bounding box center [1034, 142] width 0 height 0
click at [1023, 146] on span "5m" at bounding box center [1021, 150] width 14 height 12
click at [1010, 142] on input "5m" at bounding box center [1010, 142] width 0 height 0
click at [311, 500] on span "Render chart" at bounding box center [291, 490] width 70 height 27
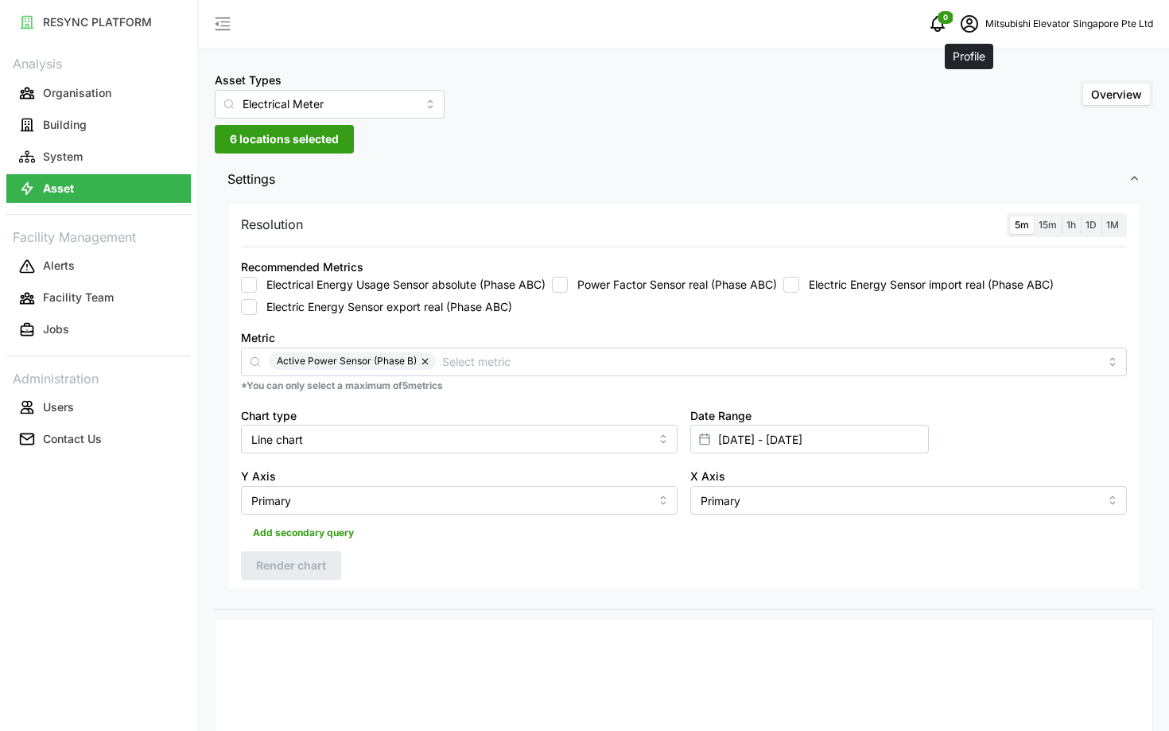
click at [964, 29] on icon "schedule" at bounding box center [968, 23] width 17 height 17
click at [995, 126] on button "Logout" at bounding box center [1053, 120] width 151 height 28
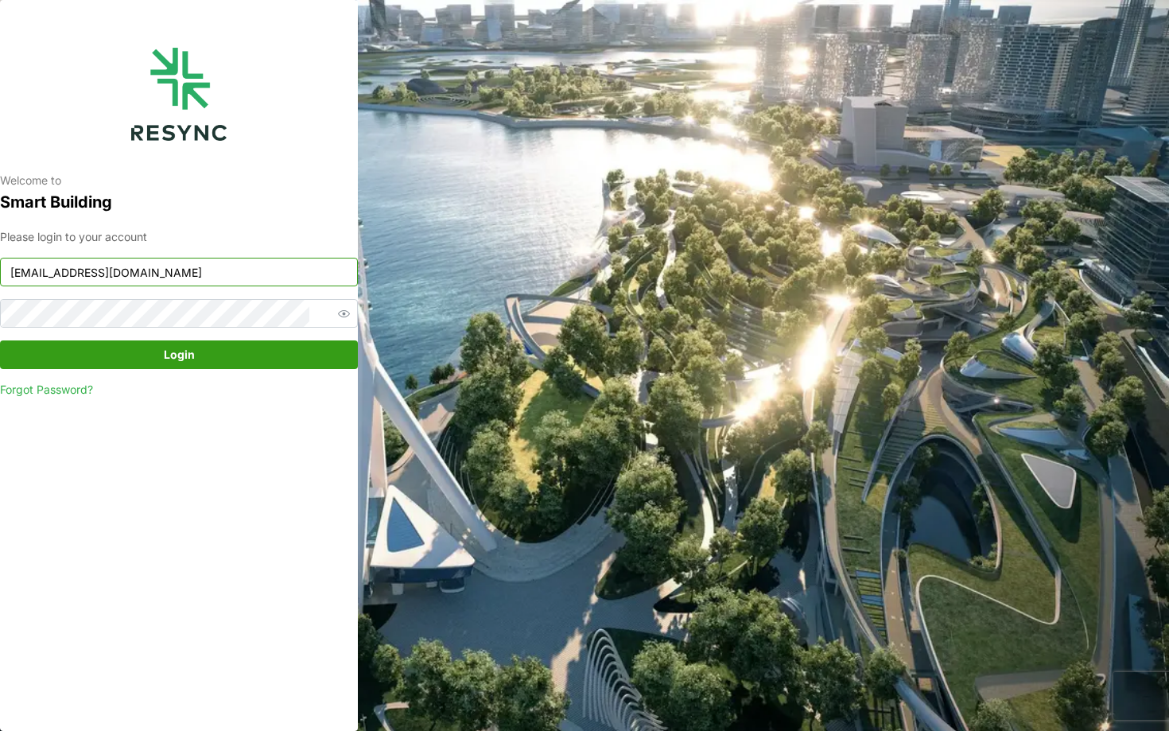
click at [299, 266] on input "[EMAIL_ADDRESS][DOMAIN_NAME]" at bounding box center [179, 272] width 358 height 29
type input "chuanlim_display@resynctech.com"
click at [294, 346] on span "Login" at bounding box center [179, 354] width 328 height 27
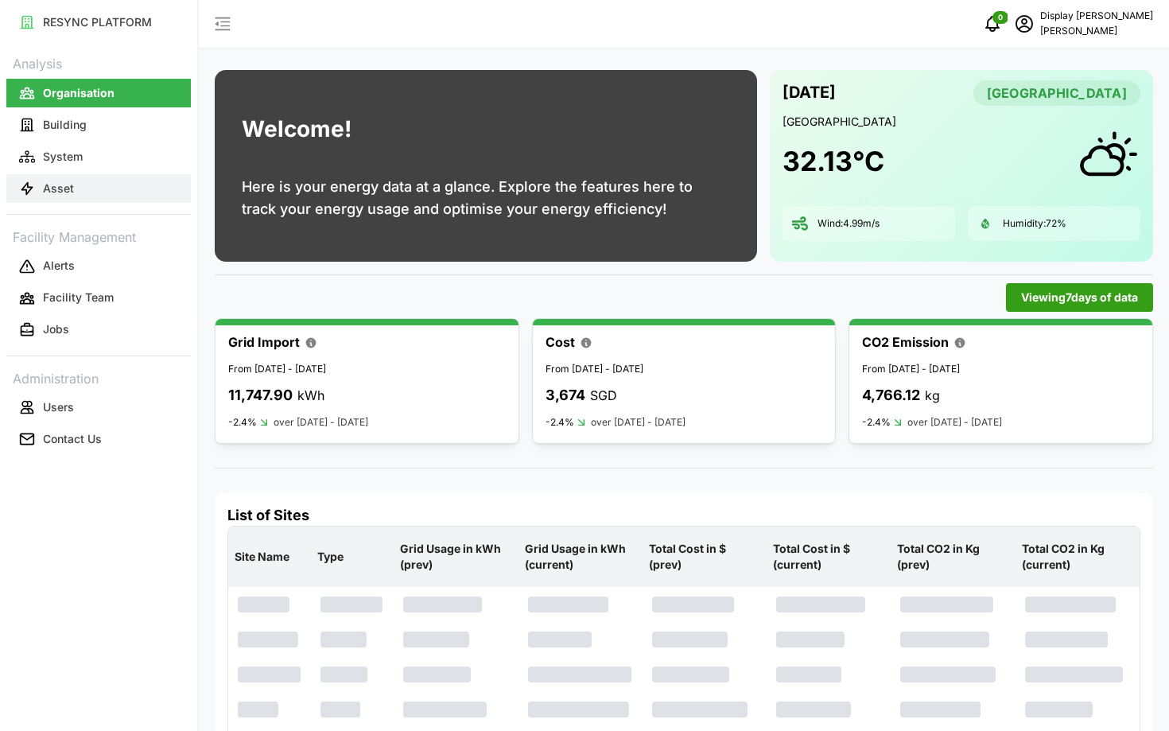
click at [143, 199] on button "Asset" at bounding box center [98, 188] width 184 height 29
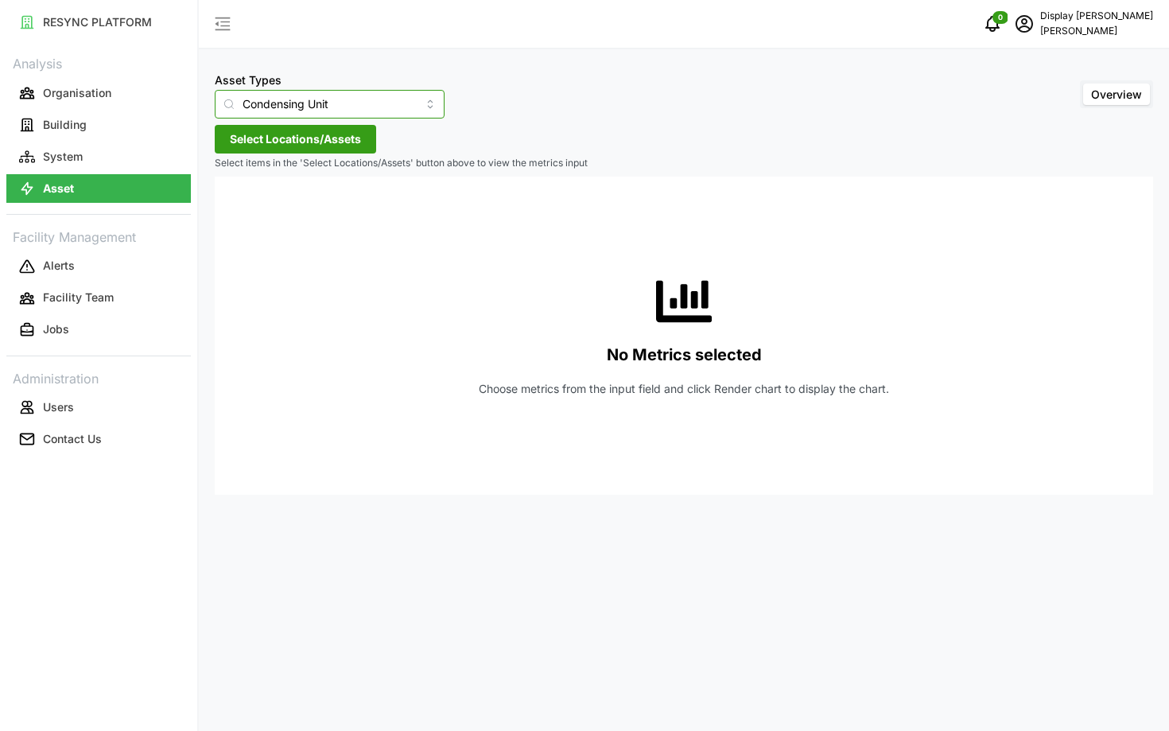
click at [276, 113] on input "Condensing Unit" at bounding box center [330, 104] width 230 height 29
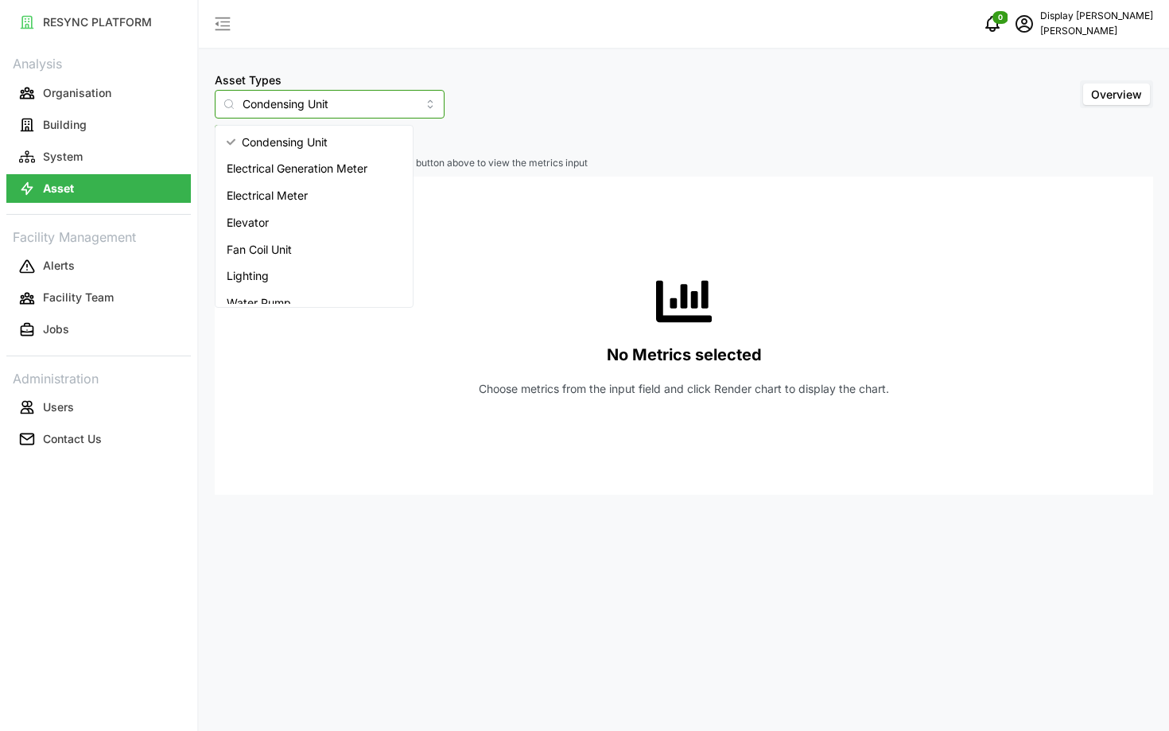
click at [306, 196] on span "Electrical Meter" at bounding box center [267, 195] width 81 height 17
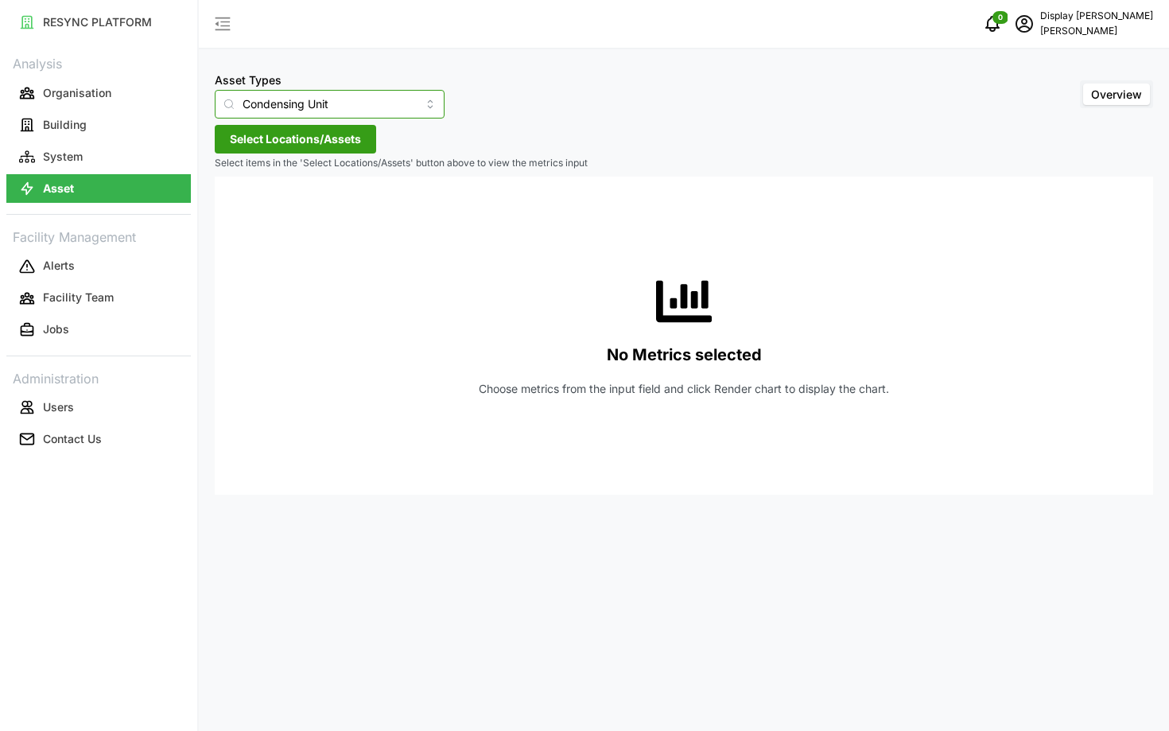
type input "Electrical Meter"
click at [289, 144] on span "Select Locations/Assets" at bounding box center [295, 139] width 131 height 27
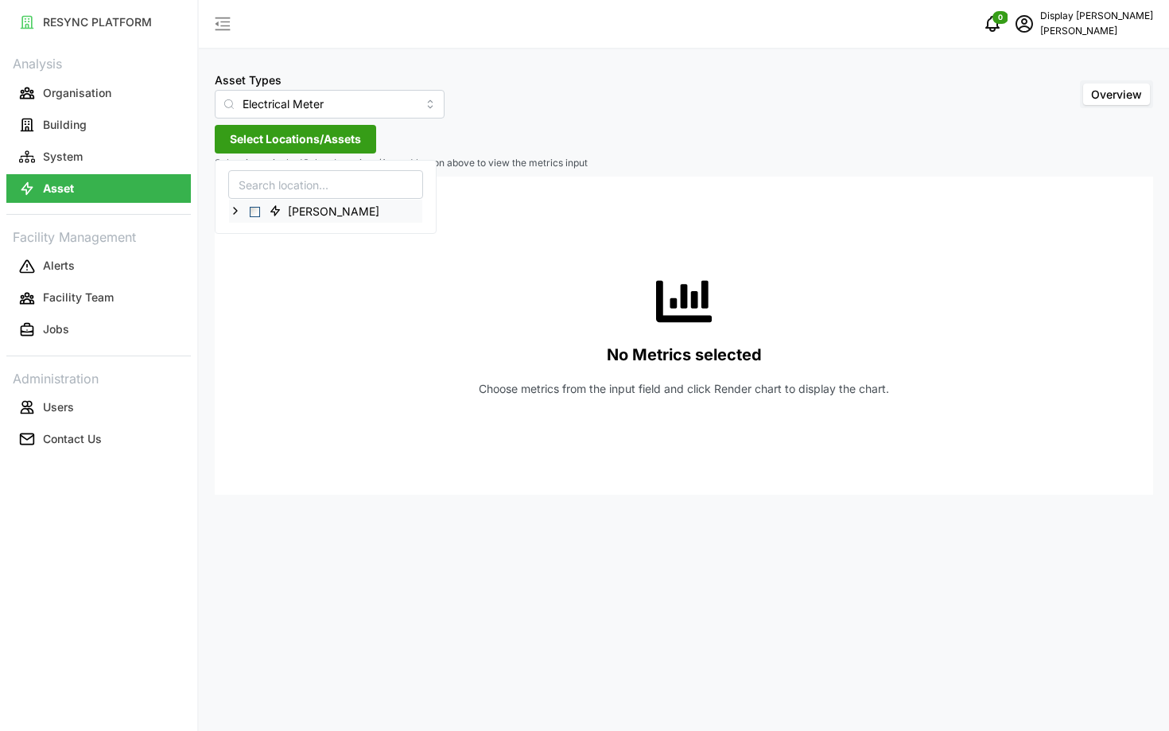
click at [239, 211] on icon at bounding box center [235, 210] width 13 height 13
